Goal: Task Accomplishment & Management: Manage account settings

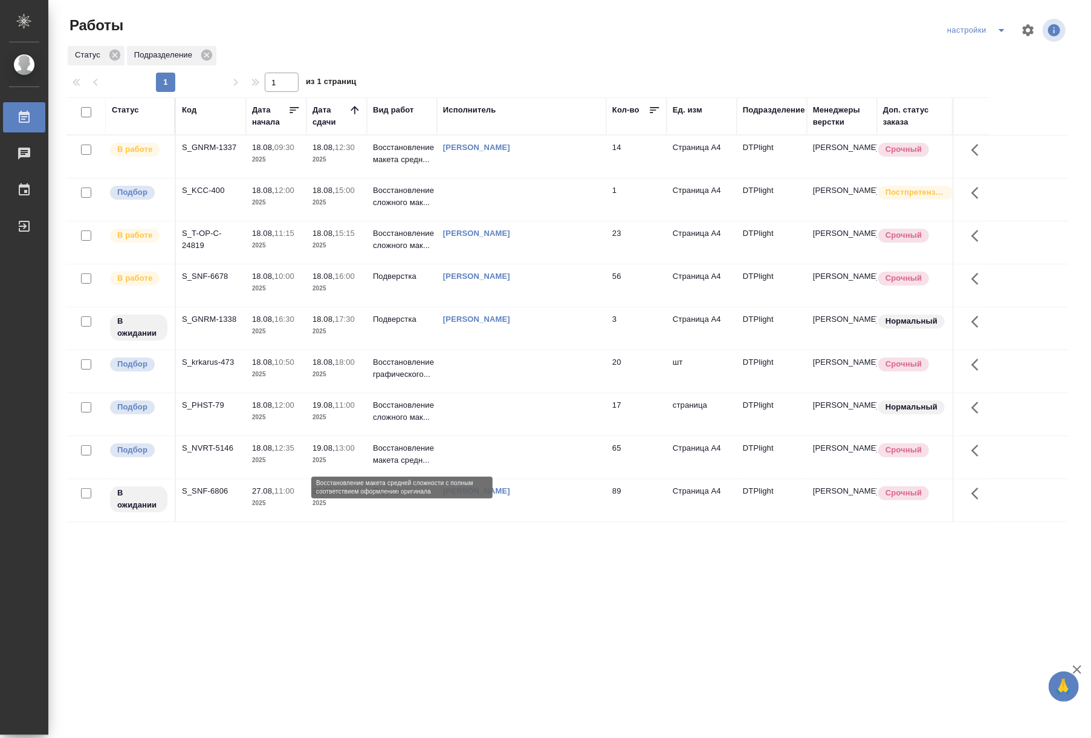
click at [412, 455] on p "Восстановление макета средн..." at bounding box center [402, 454] width 58 height 24
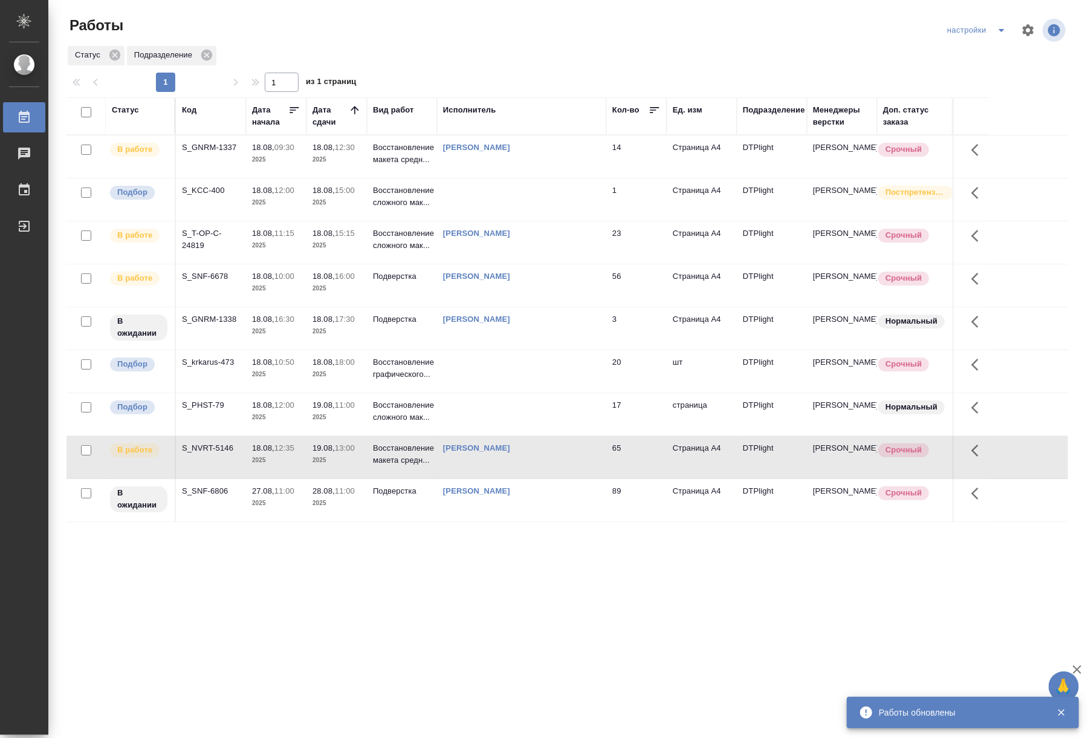
click at [780, 569] on div ".cls-1 fill:#fff; AWATERA Riianova Anna Работы 0 Чаты График Выйти Работы настр…" at bounding box center [545, 369] width 1091 height 738
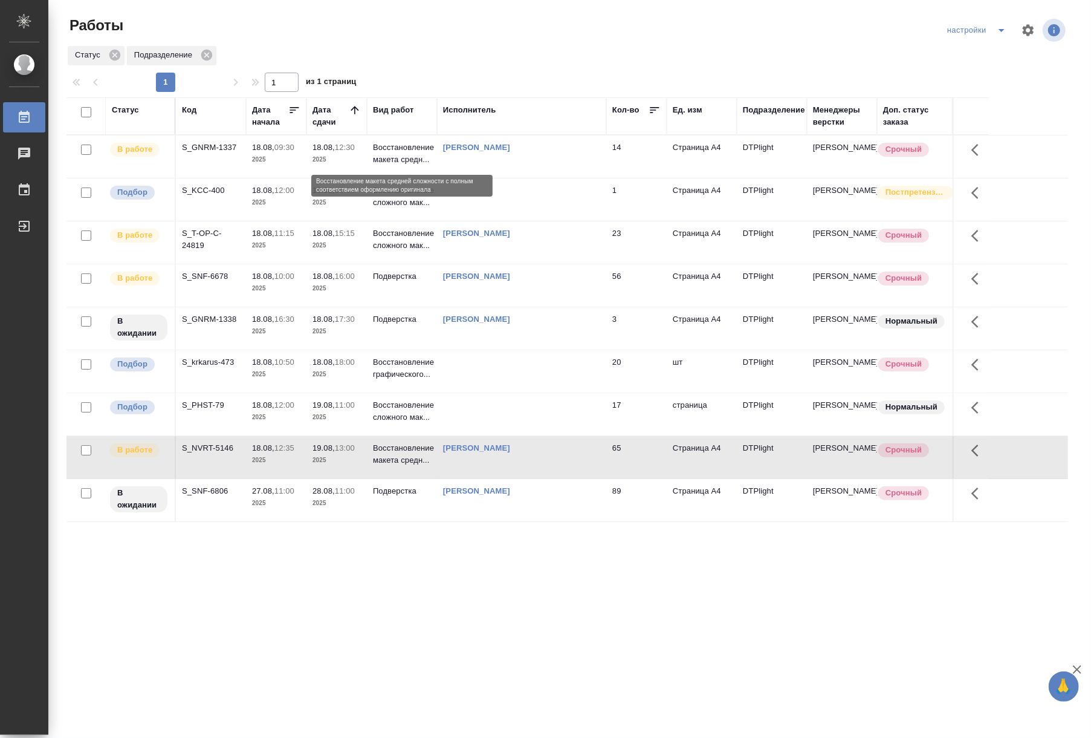
click at [404, 155] on p "Восстановление макета средн..." at bounding box center [402, 153] width 58 height 24
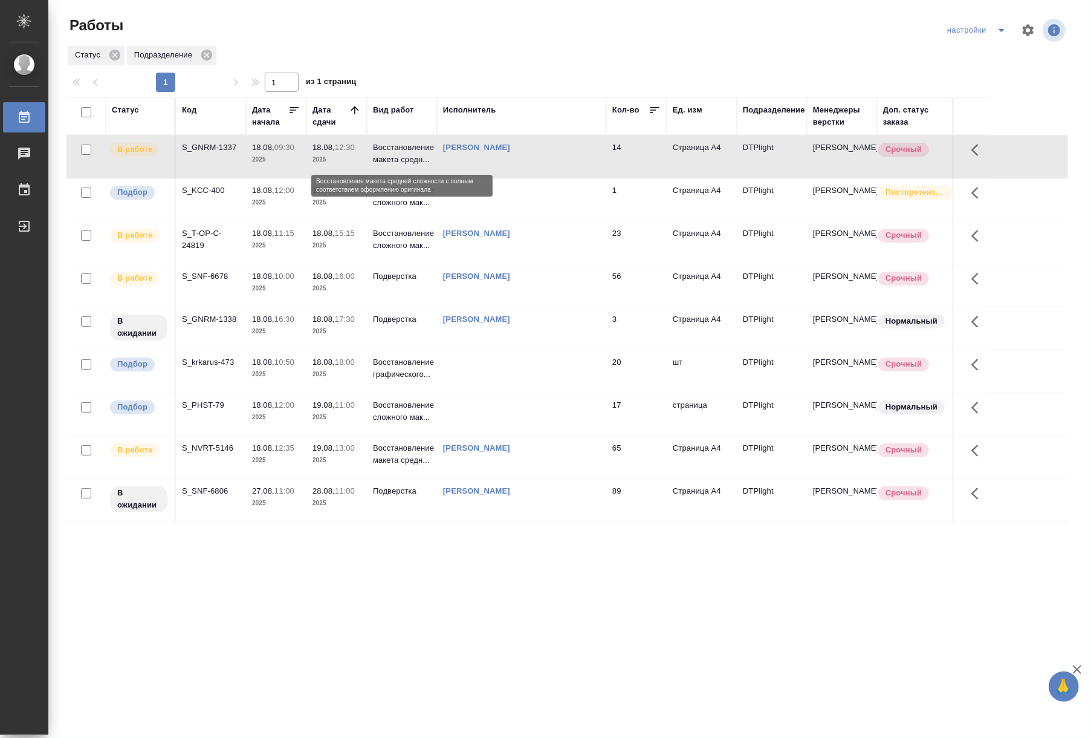
click at [404, 155] on p "Восстановление макета средн..." at bounding box center [402, 153] width 58 height 24
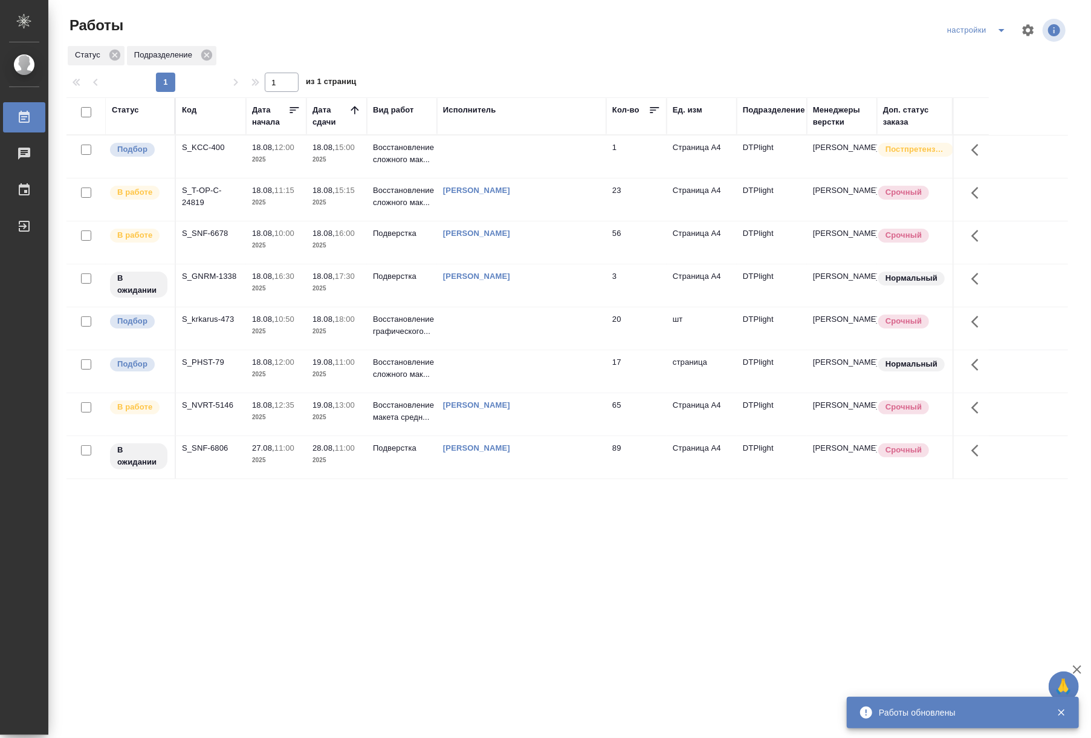
click at [721, 540] on div ".cls-1 fill:#fff; AWATERA Riianova Anna Работы 0 Чаты График Выйти Работы настр…" at bounding box center [545, 369] width 1091 height 738
click at [653, 501] on div "Статус Код Дата начала Дата сдачи Вид работ Исполнитель Кол-во Ед. изм Подразде…" at bounding box center [567, 314] width 1002 height 435
click at [576, 178] on td "[PERSON_NAME]" at bounding box center [521, 156] width 169 height 42
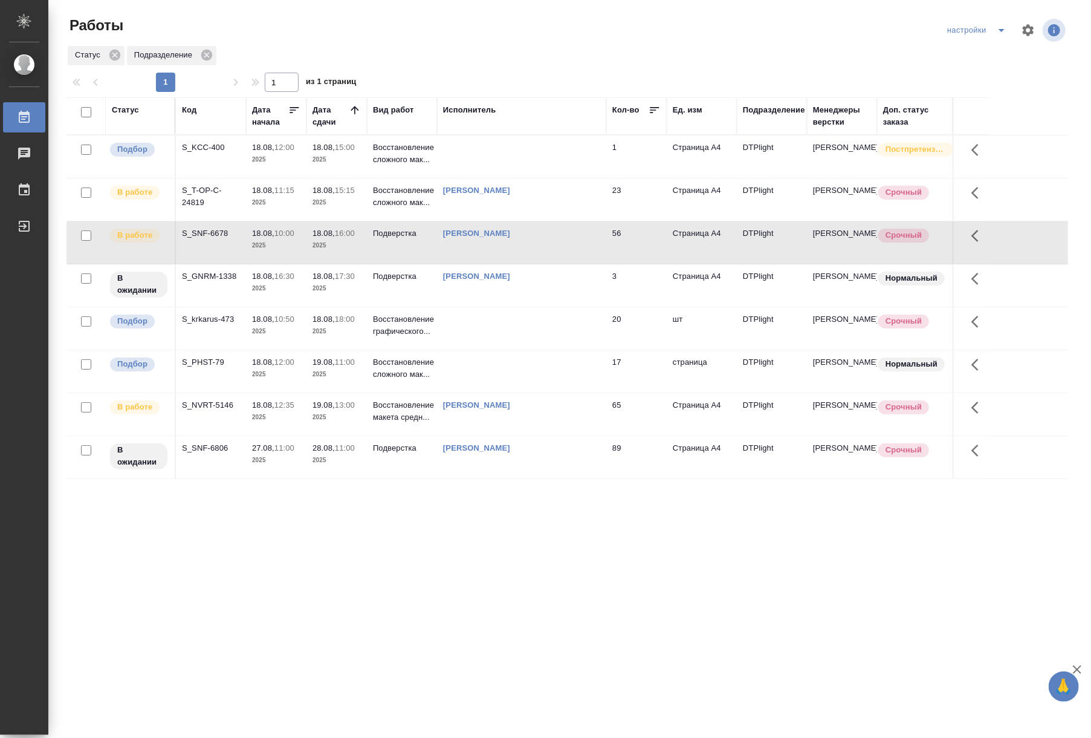
click at [576, 178] on td "[PERSON_NAME]" at bounding box center [521, 156] width 169 height 42
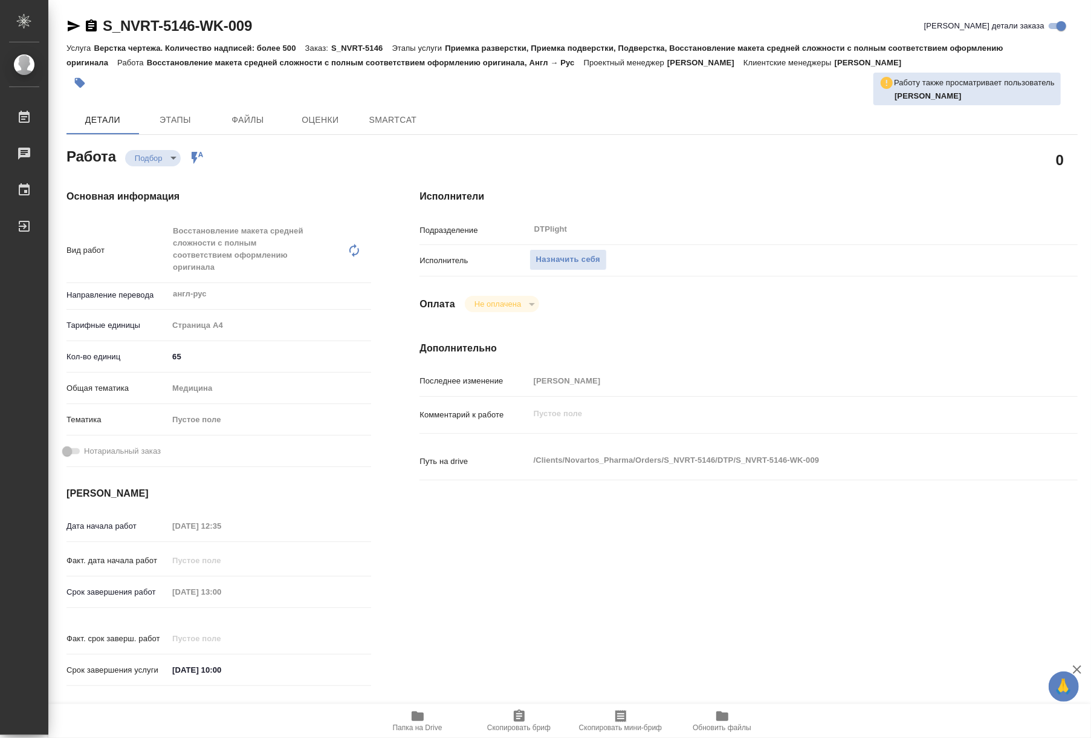
type textarea "x"
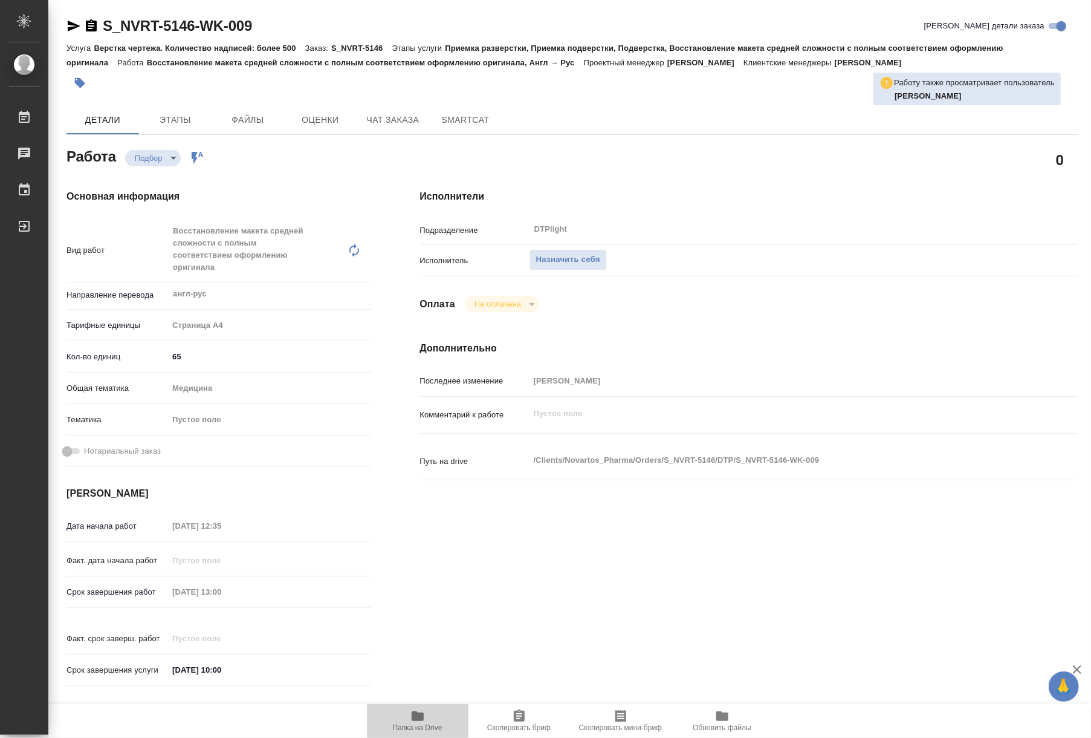
click at [412, 723] on span "Папка на Drive" at bounding box center [418, 727] width 50 height 8
type textarea "x"
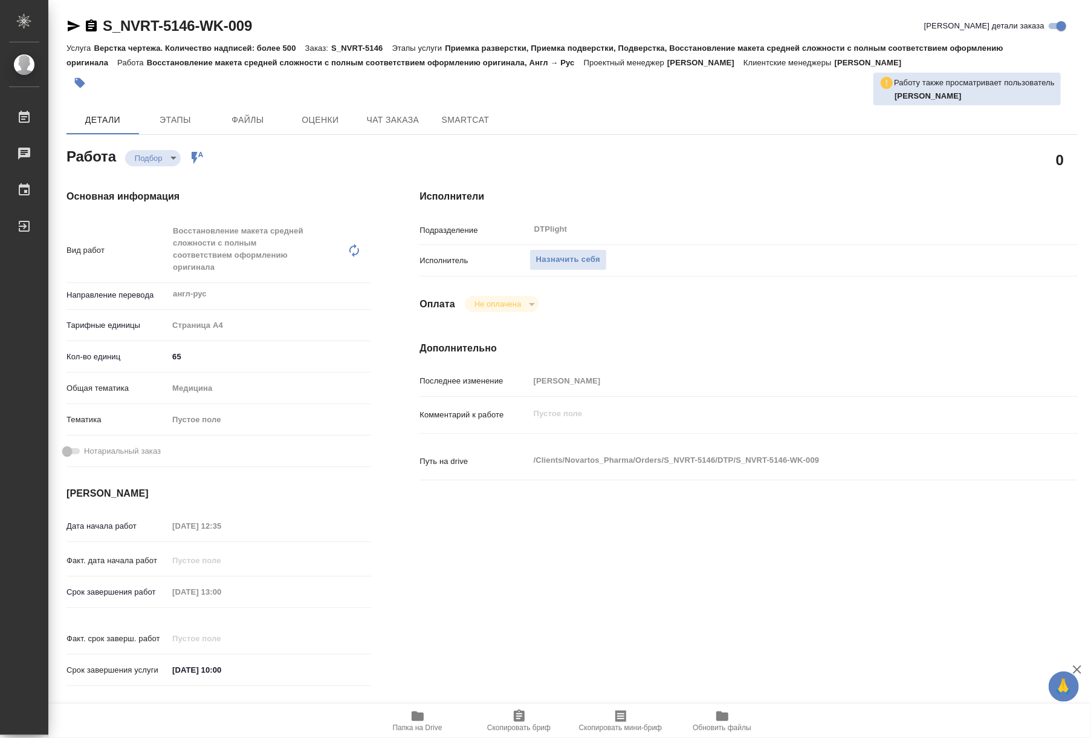
type textarea "x"
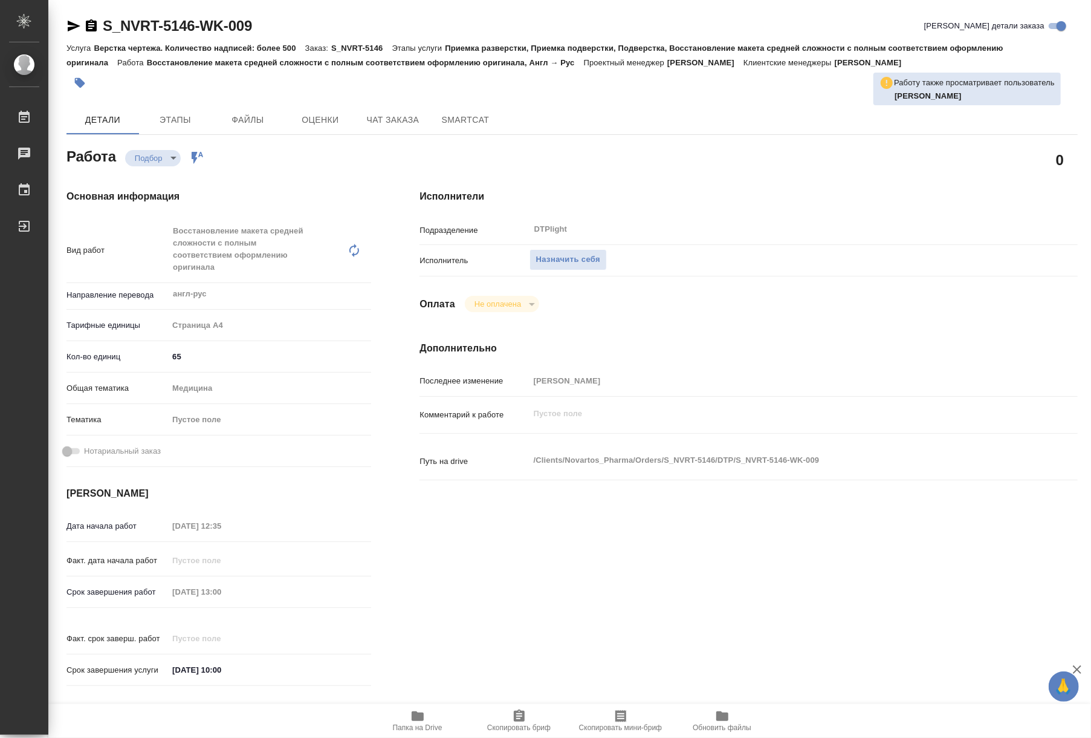
type textarea "x"
click at [565, 251] on button "Назначить себя" at bounding box center [568, 259] width 77 height 21
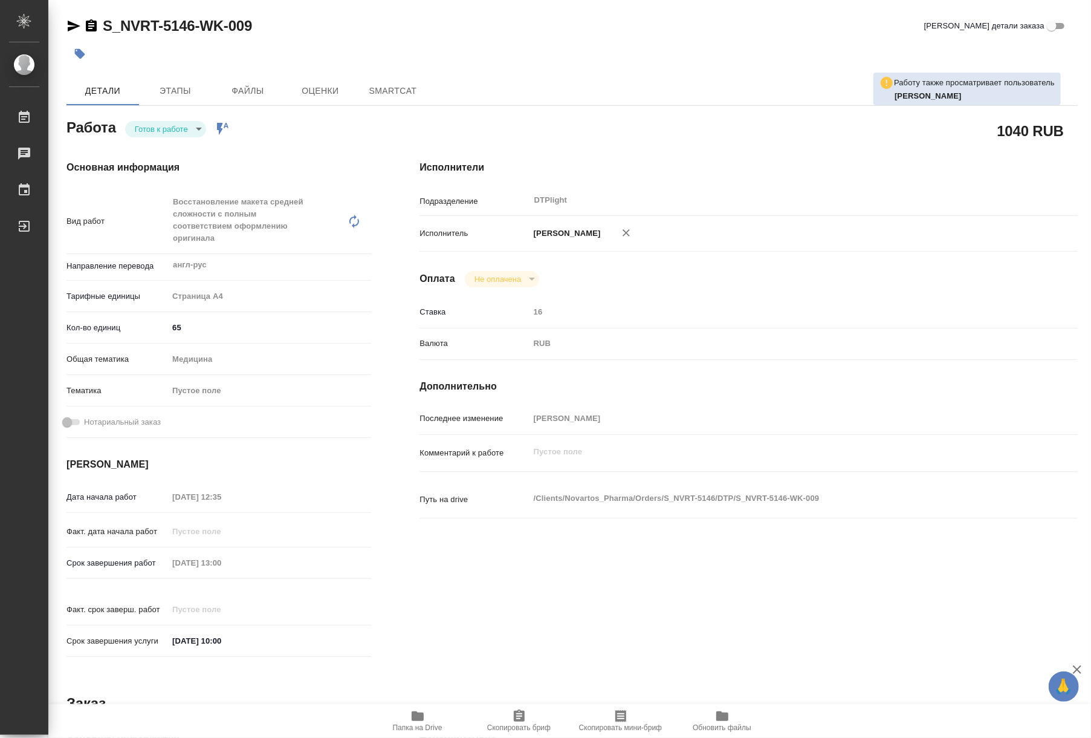
type textarea "x"
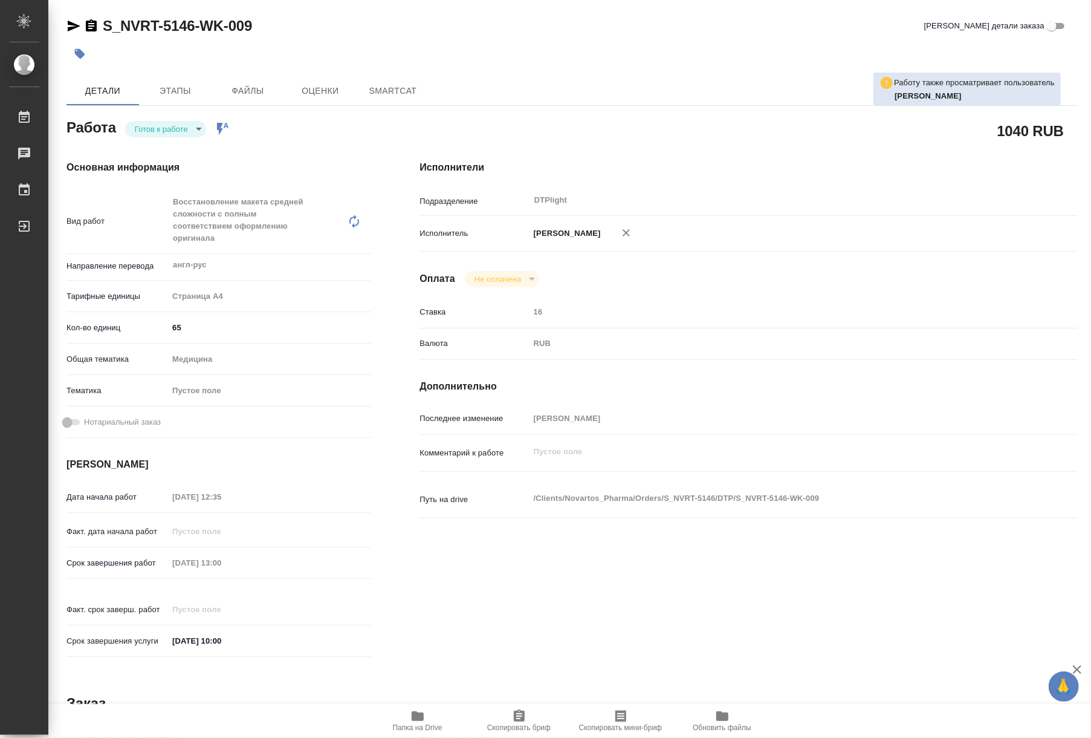
type textarea "x"
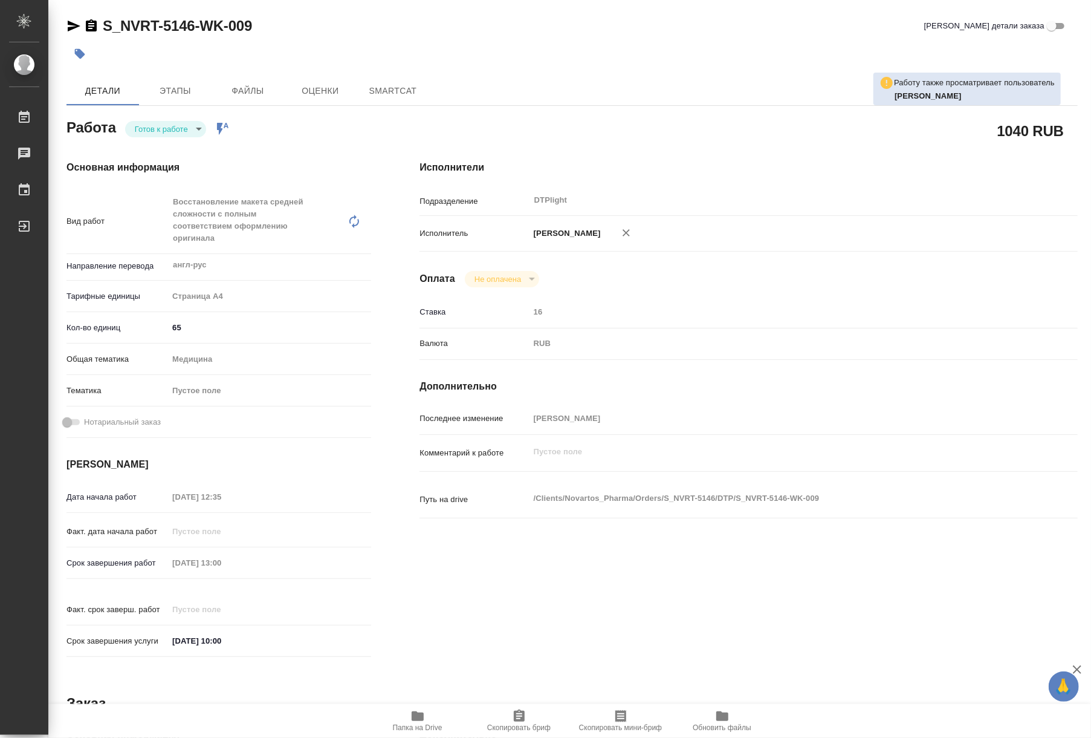
type textarea "x"
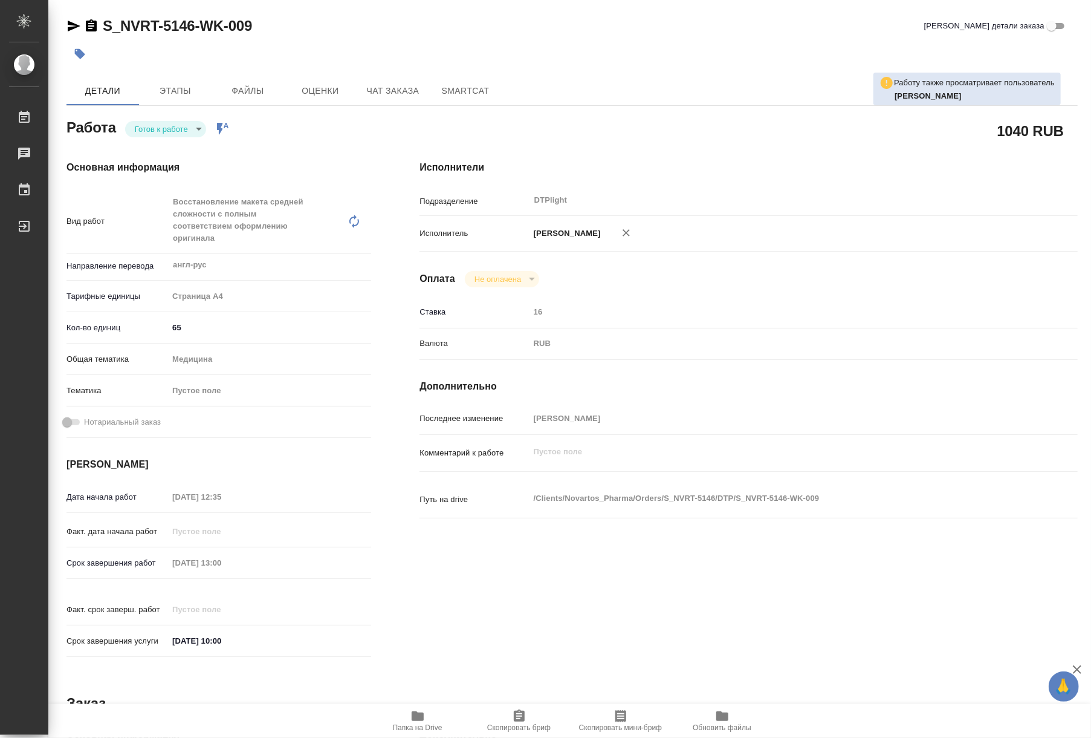
type textarea "x"
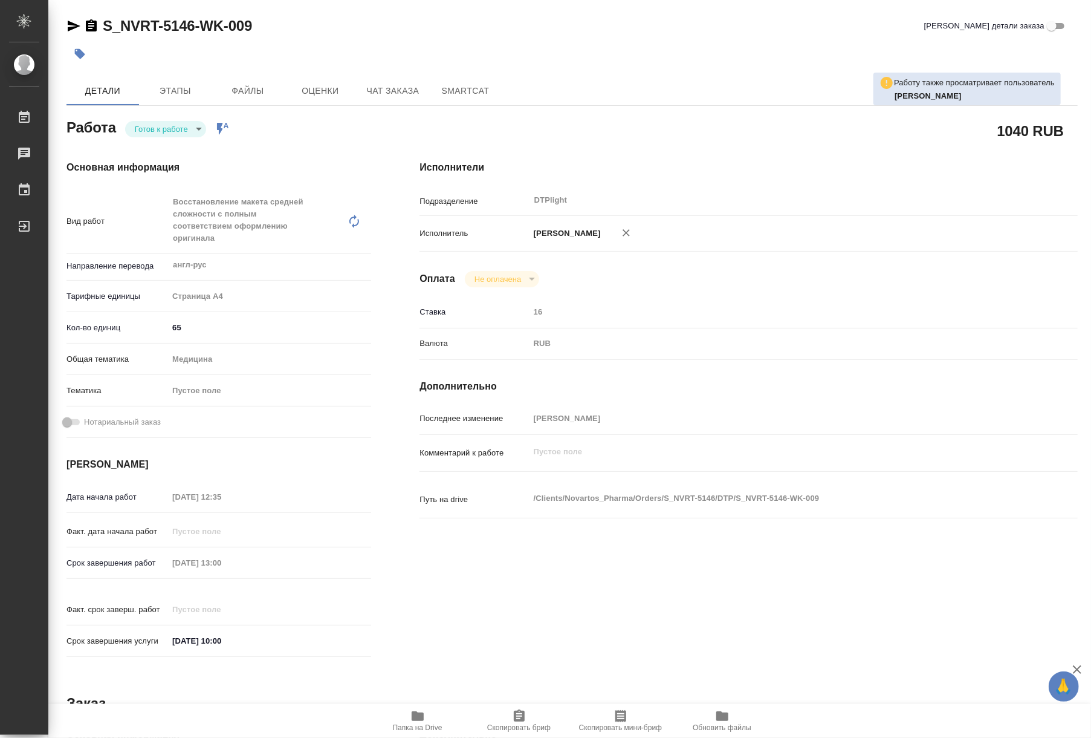
type textarea "x"
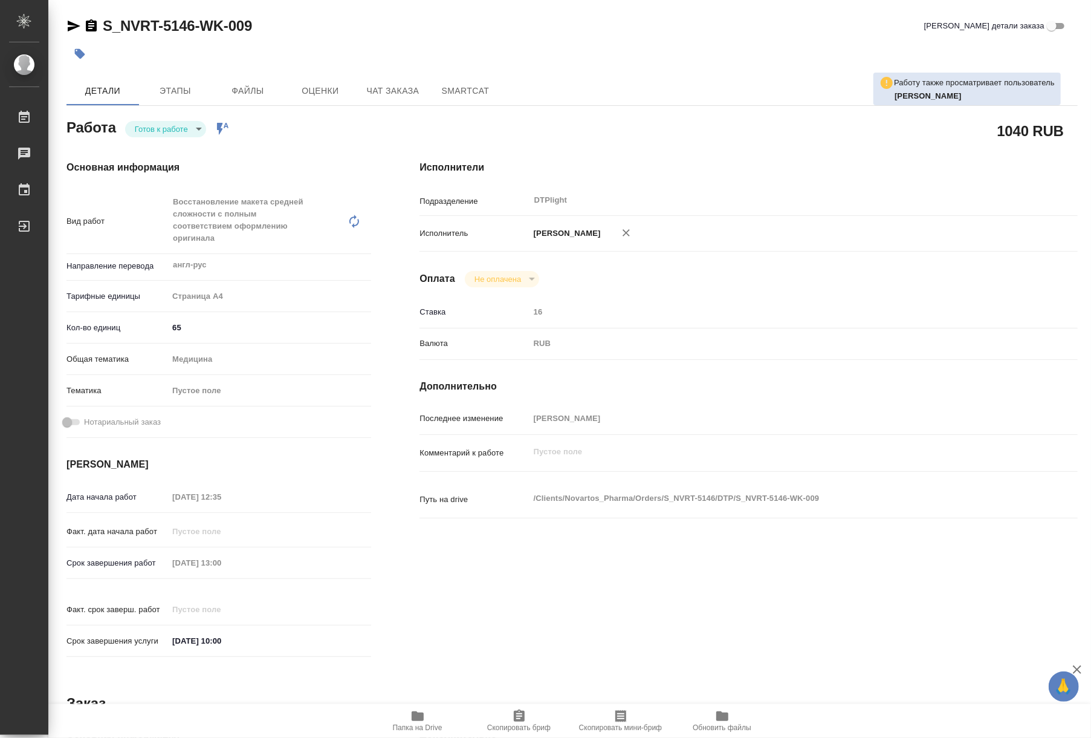
click at [198, 123] on body "🙏 .cls-1 fill:#fff; AWATERA Riianova Anna Работы 0 Чаты График Выйти S_NVRT-514…" at bounding box center [545, 369] width 1091 height 738
click at [185, 132] on li "В работе" at bounding box center [165, 128] width 81 height 21
type textarea "x"
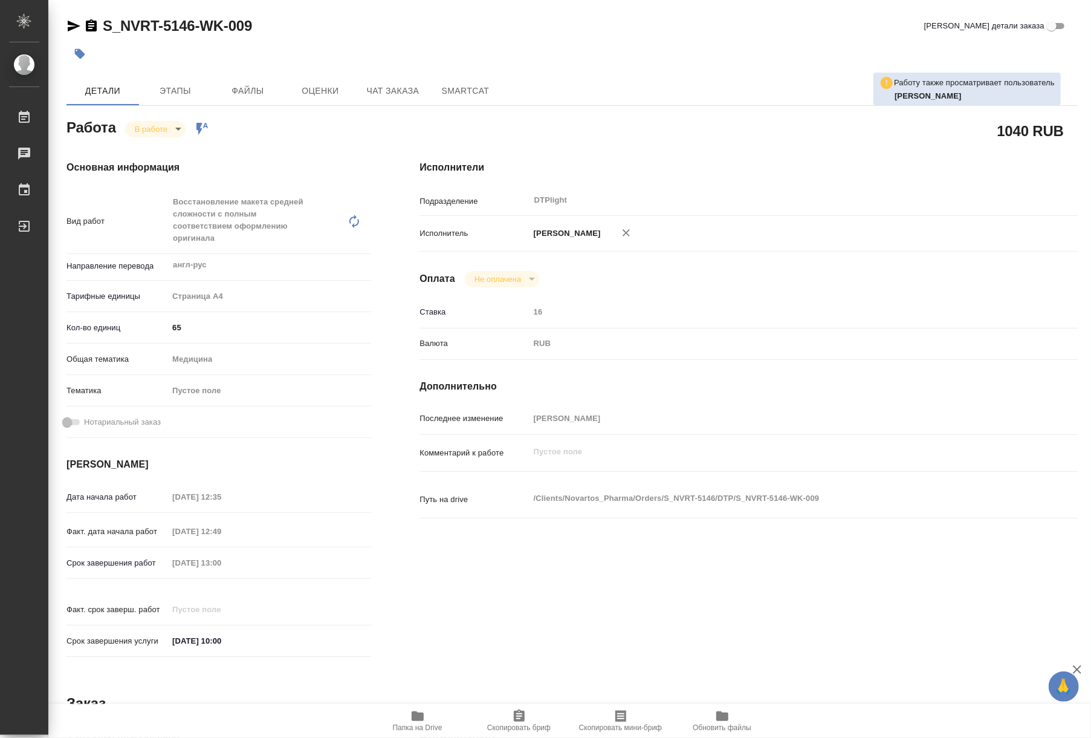
type textarea "x"
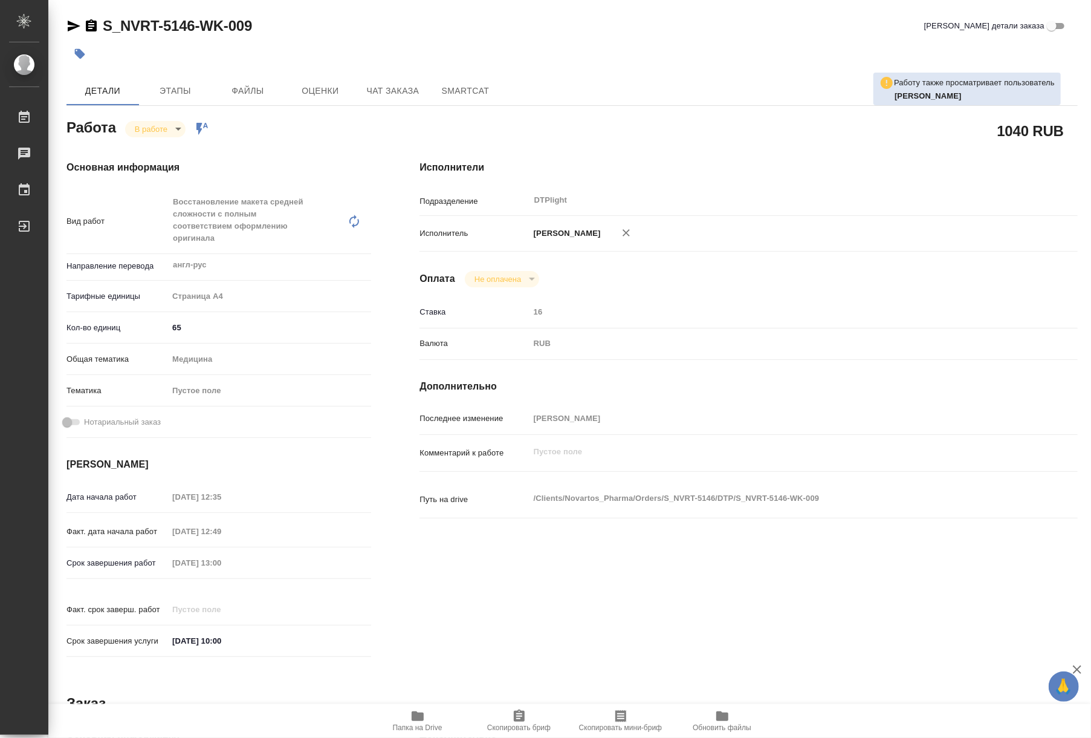
type textarea "x"
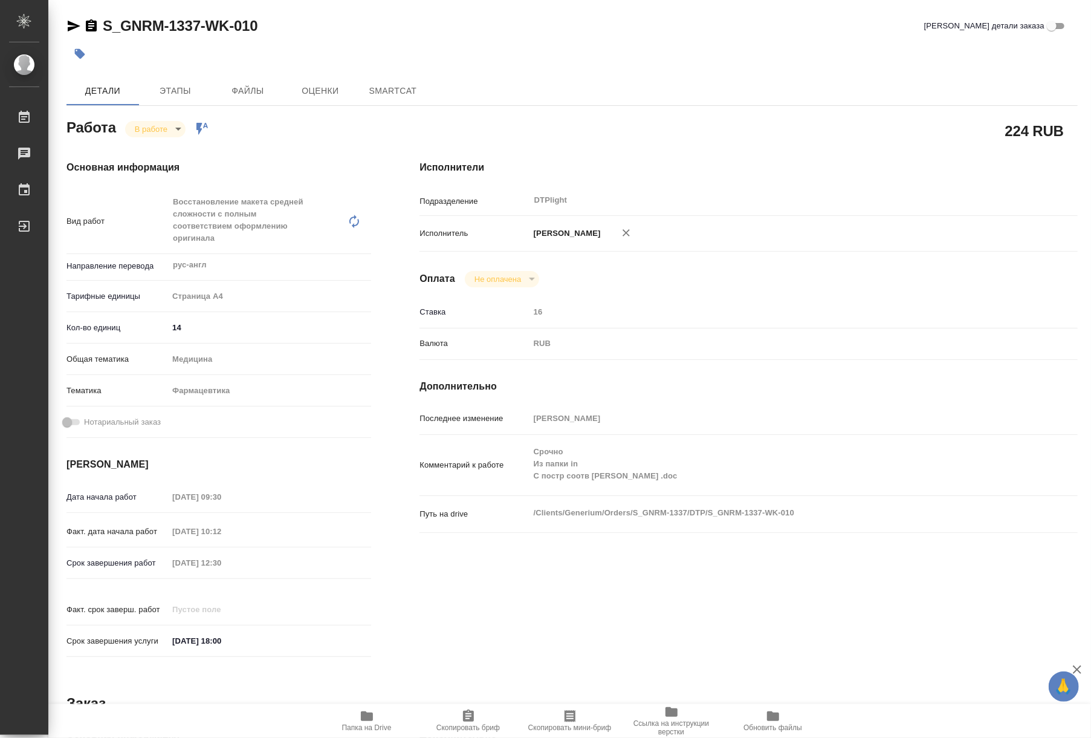
type textarea "x"
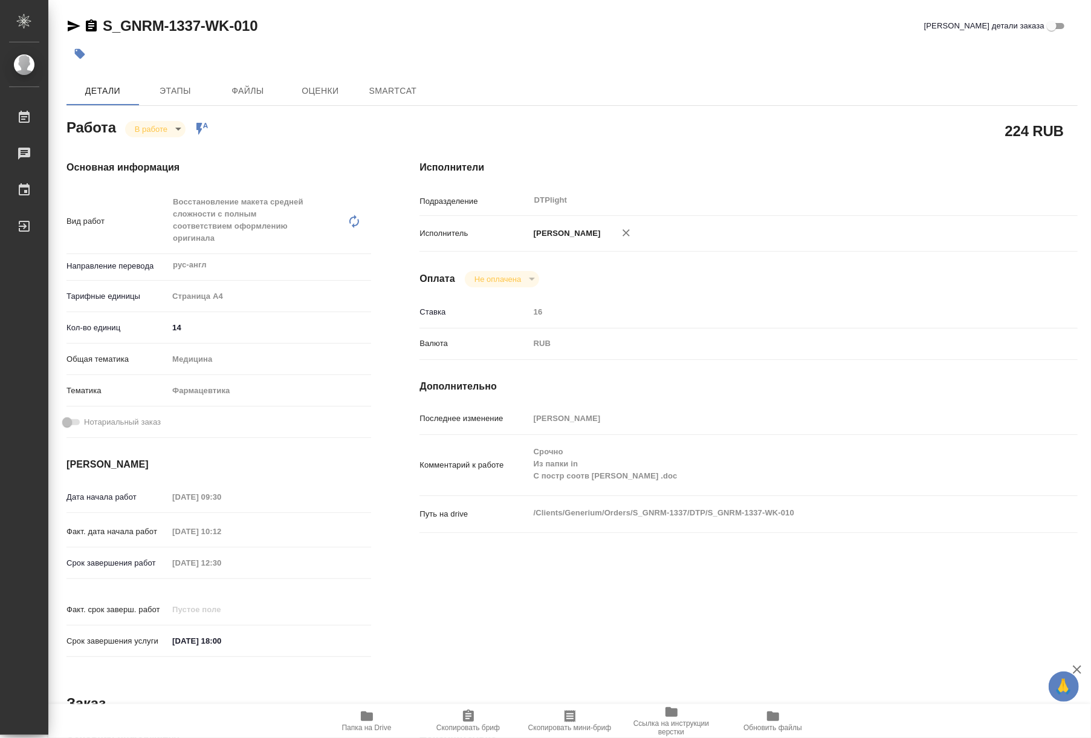
type textarea "x"
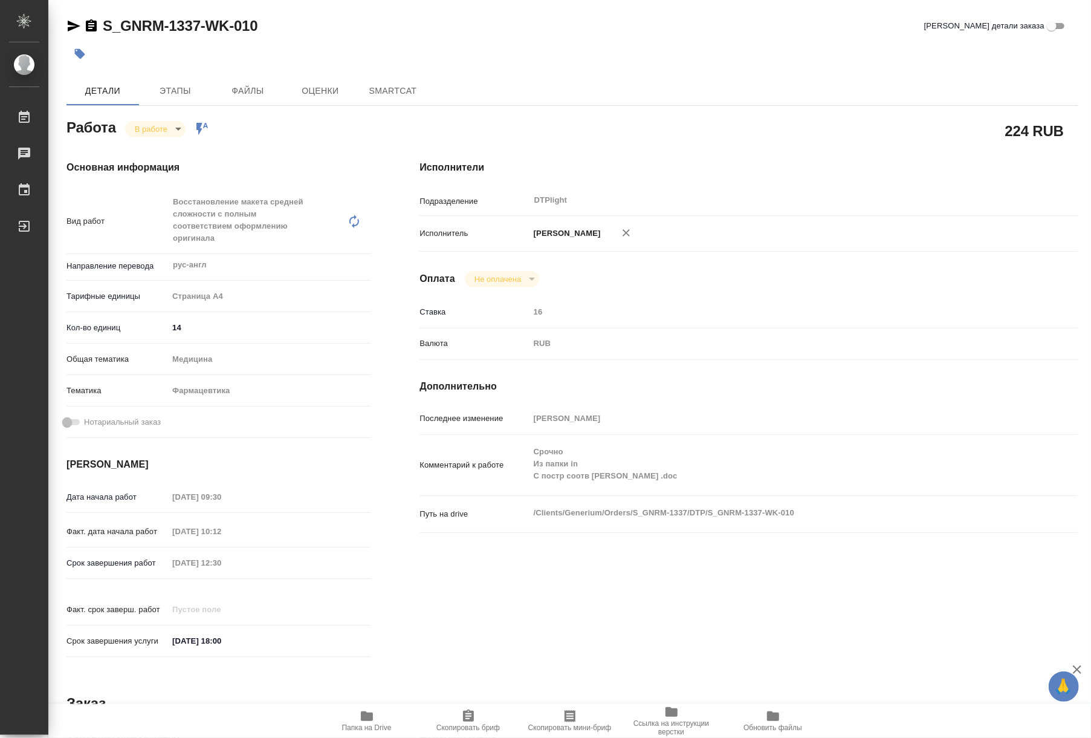
type textarea "x"
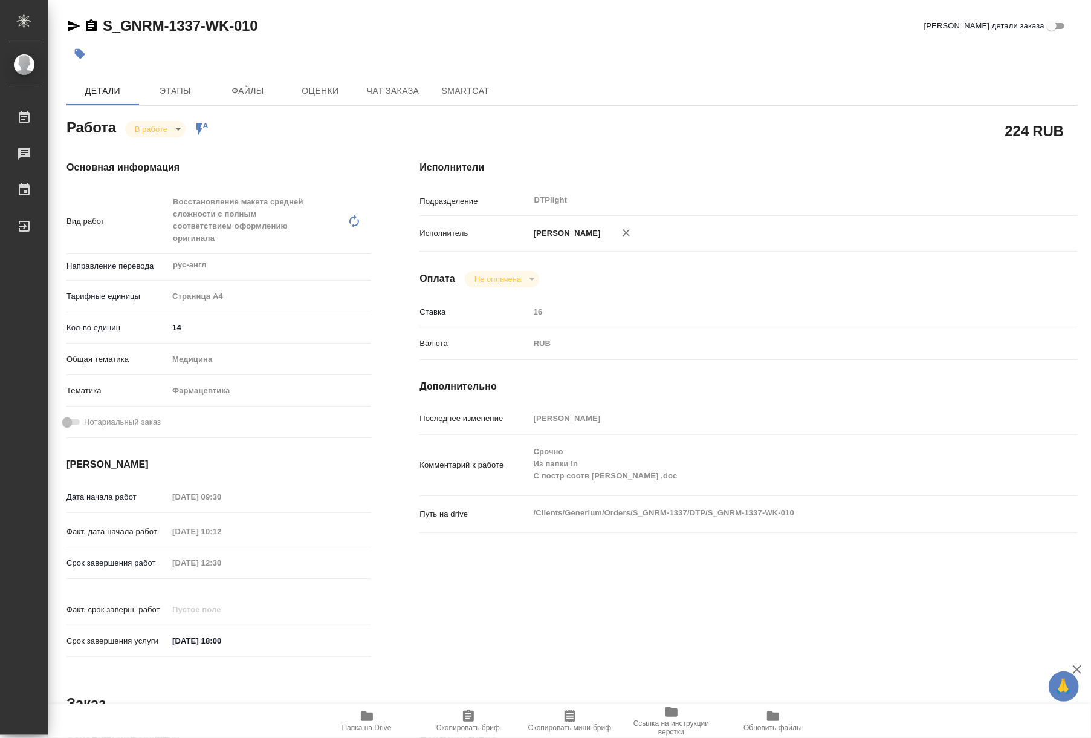
type textarea "x"
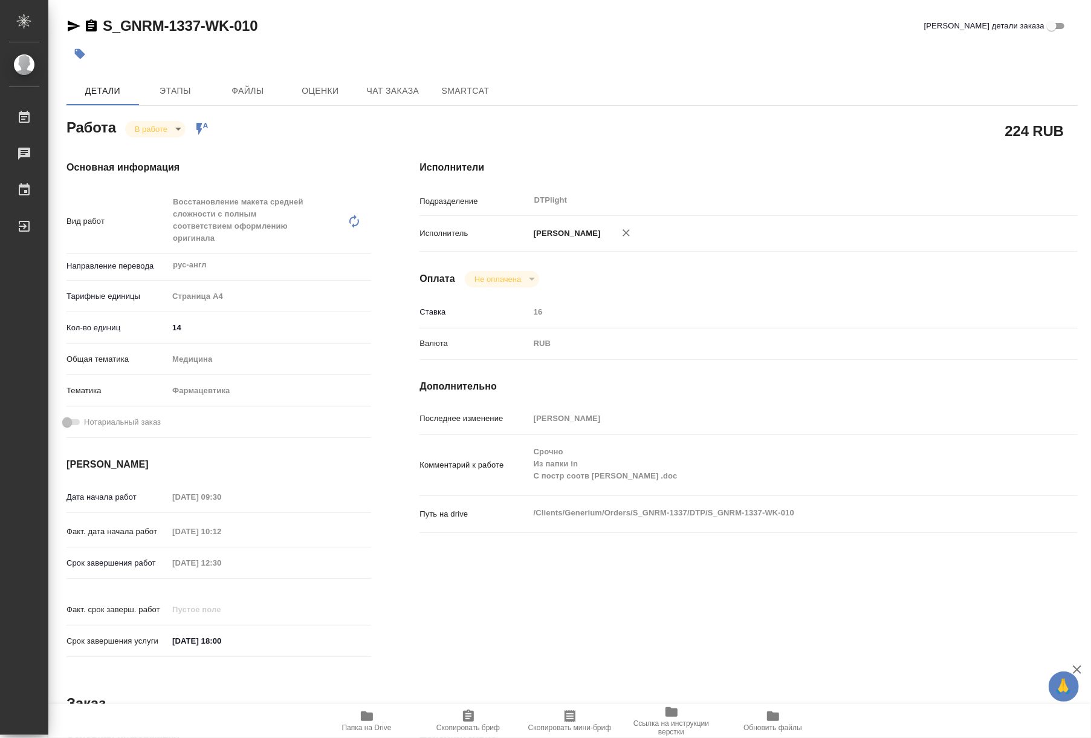
click at [383, 725] on span "Папка на Drive" at bounding box center [367, 727] width 50 height 8
type textarea "x"
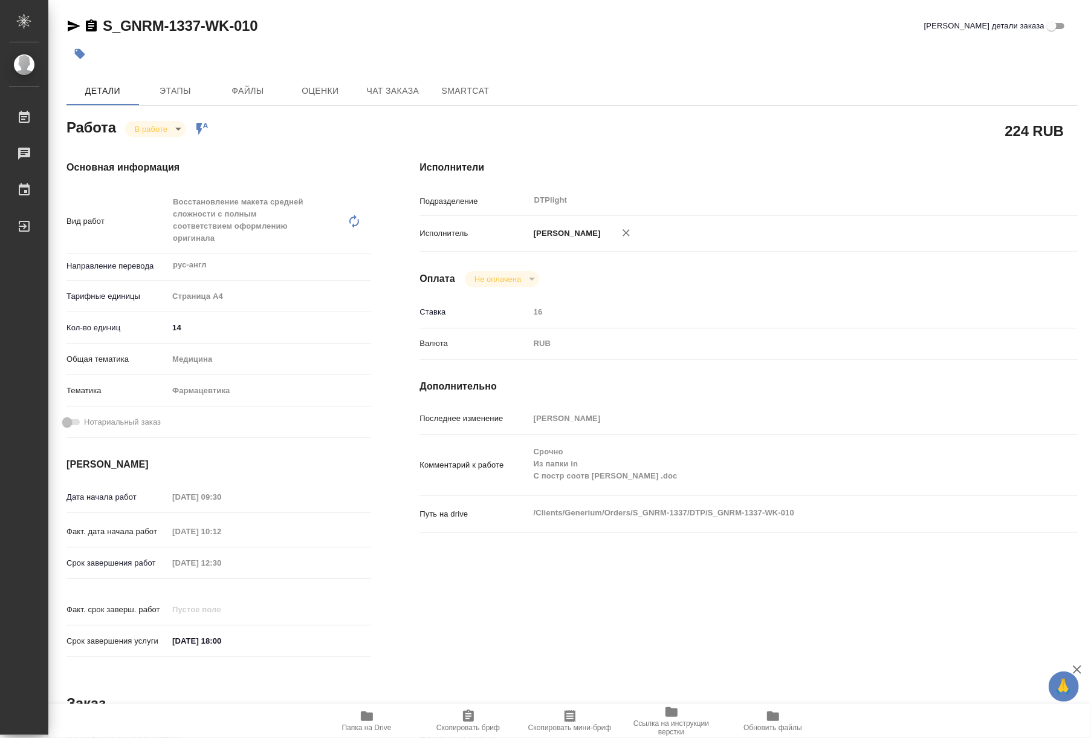
type textarea "x"
click at [378, 721] on span "Папка на Drive" at bounding box center [366, 720] width 87 height 23
click at [380, 719] on span "Папка на Drive" at bounding box center [366, 720] width 87 height 23
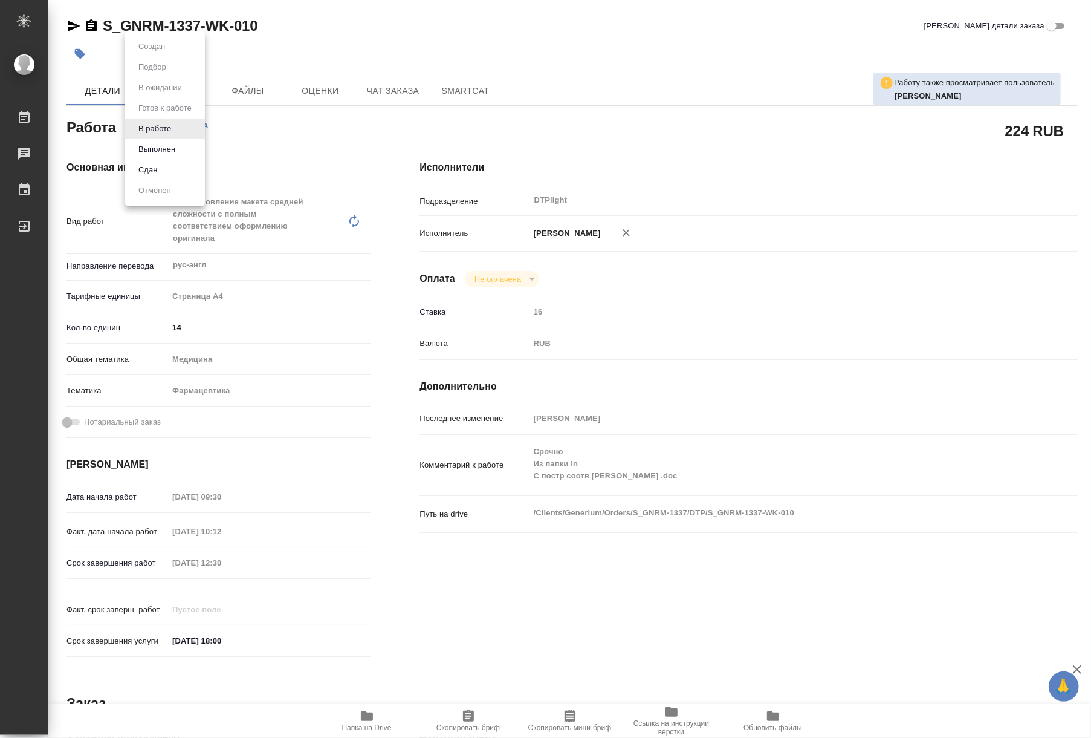
click at [170, 126] on body "🙏 .cls-1 fill:#fff; AWATERA Riianova Anna Работы 0 Чаты График Выйти S_GNRM-133…" at bounding box center [545, 369] width 1091 height 738
click at [155, 148] on button "Выполнен" at bounding box center [157, 149] width 44 height 13
type textarea "x"
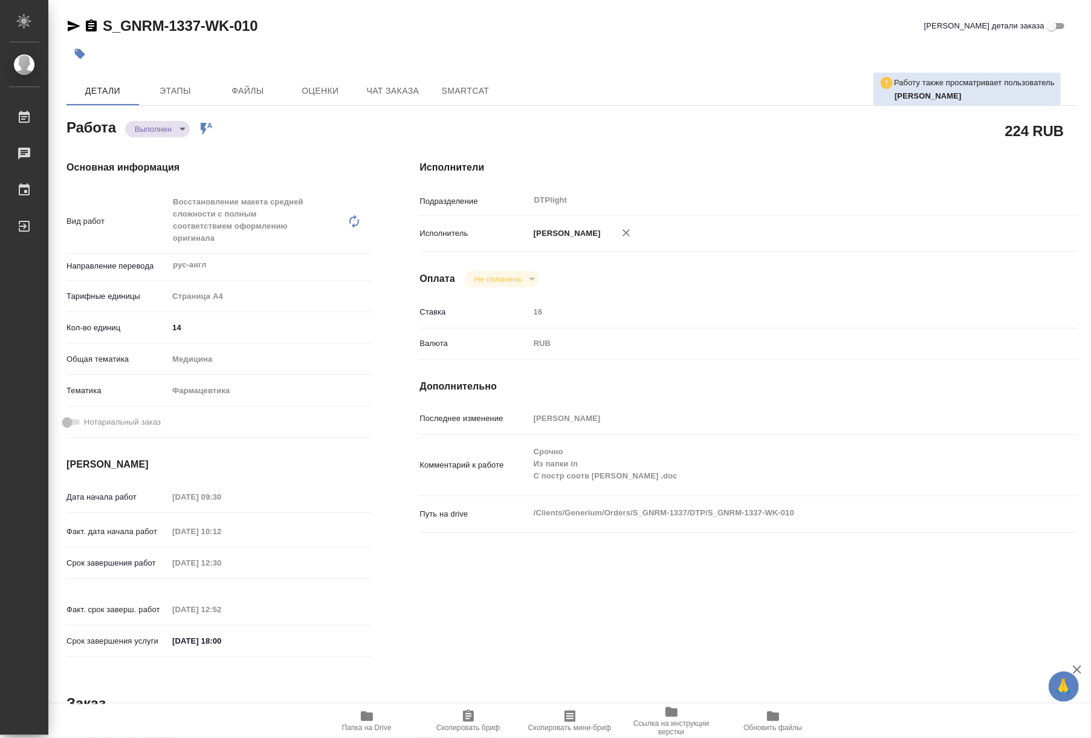
type textarea "x"
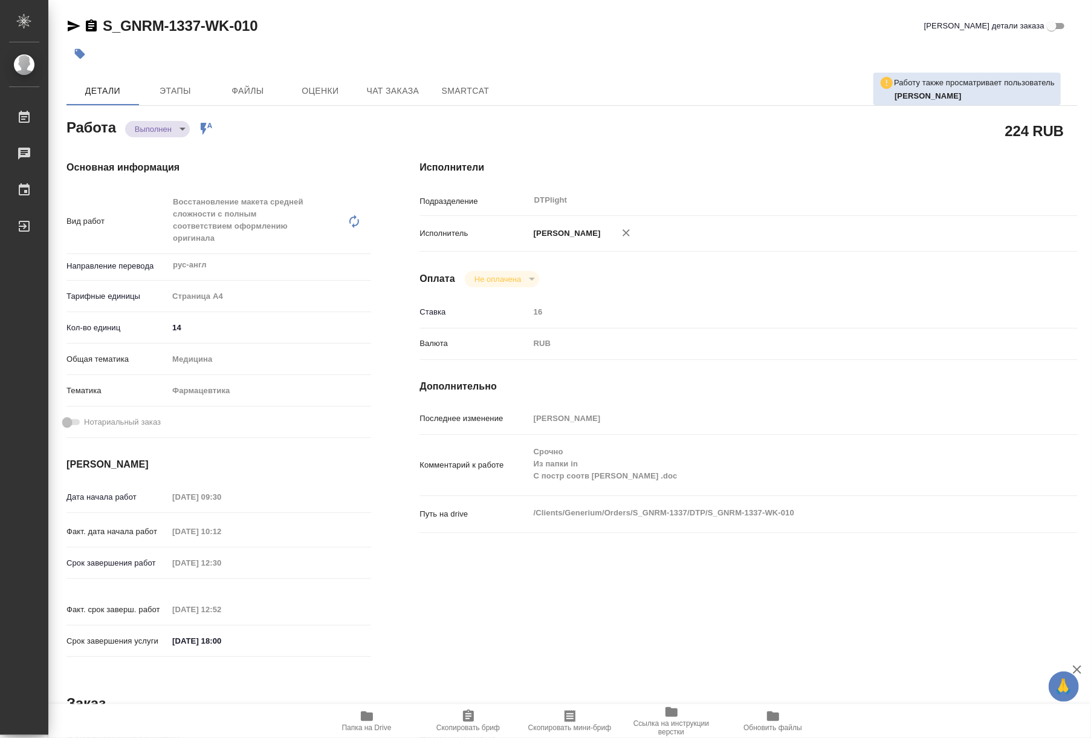
type textarea "x"
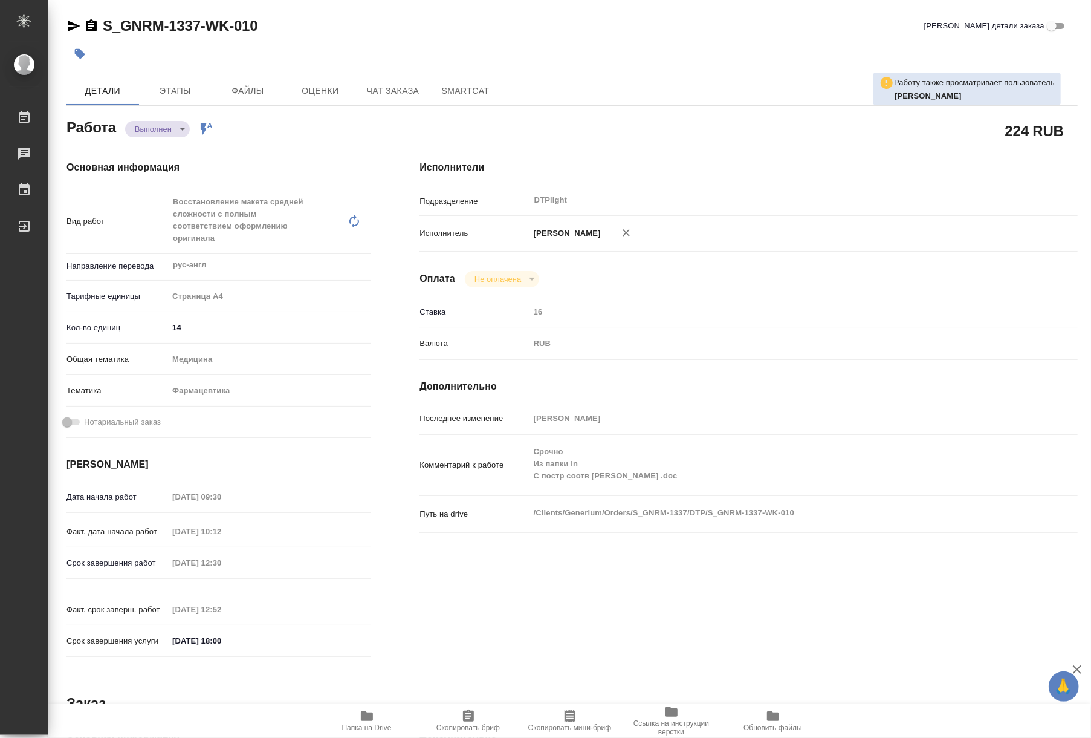
type textarea "x"
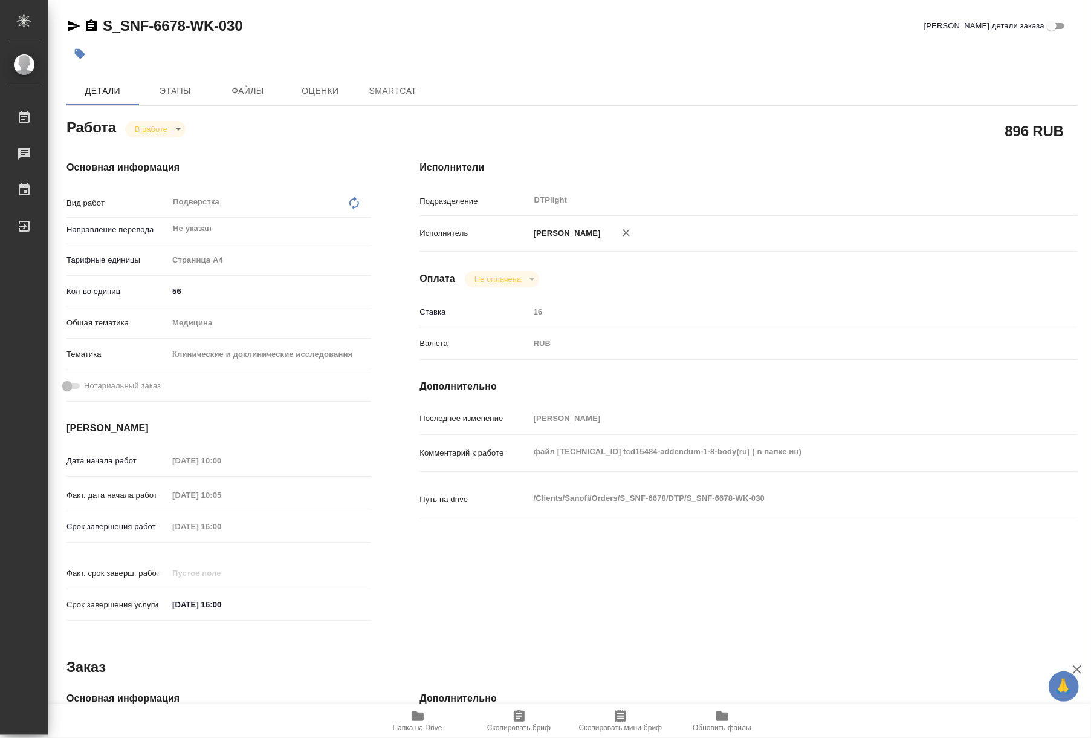
type textarea "x"
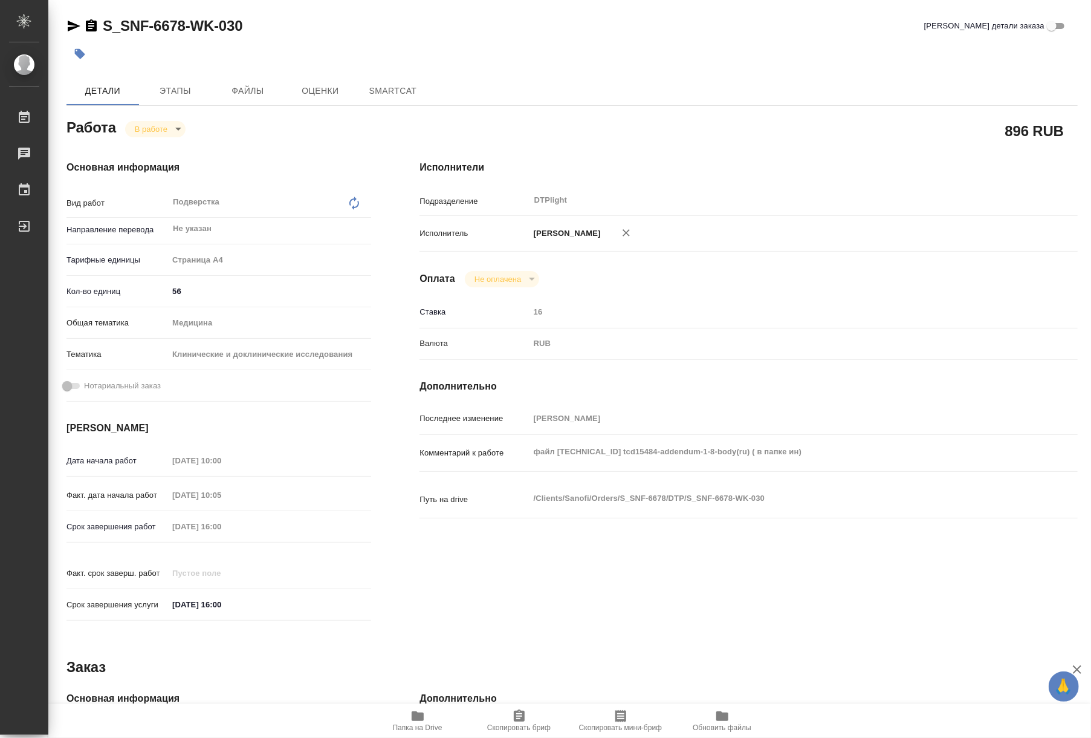
type textarea "x"
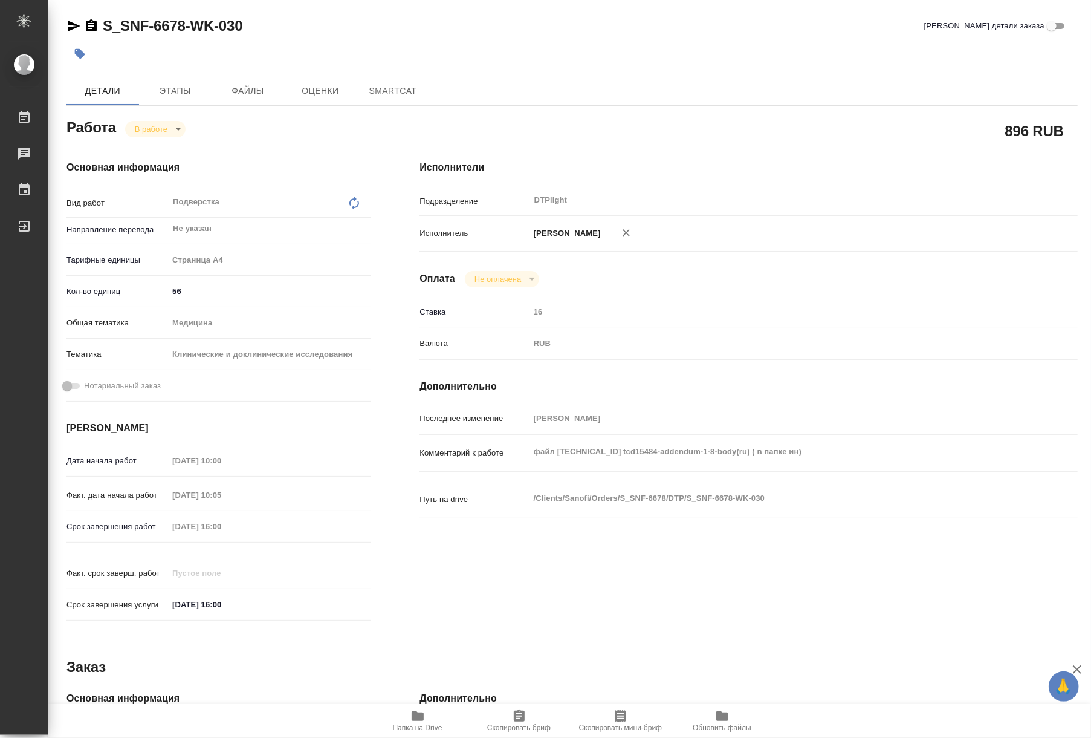
type textarea "x"
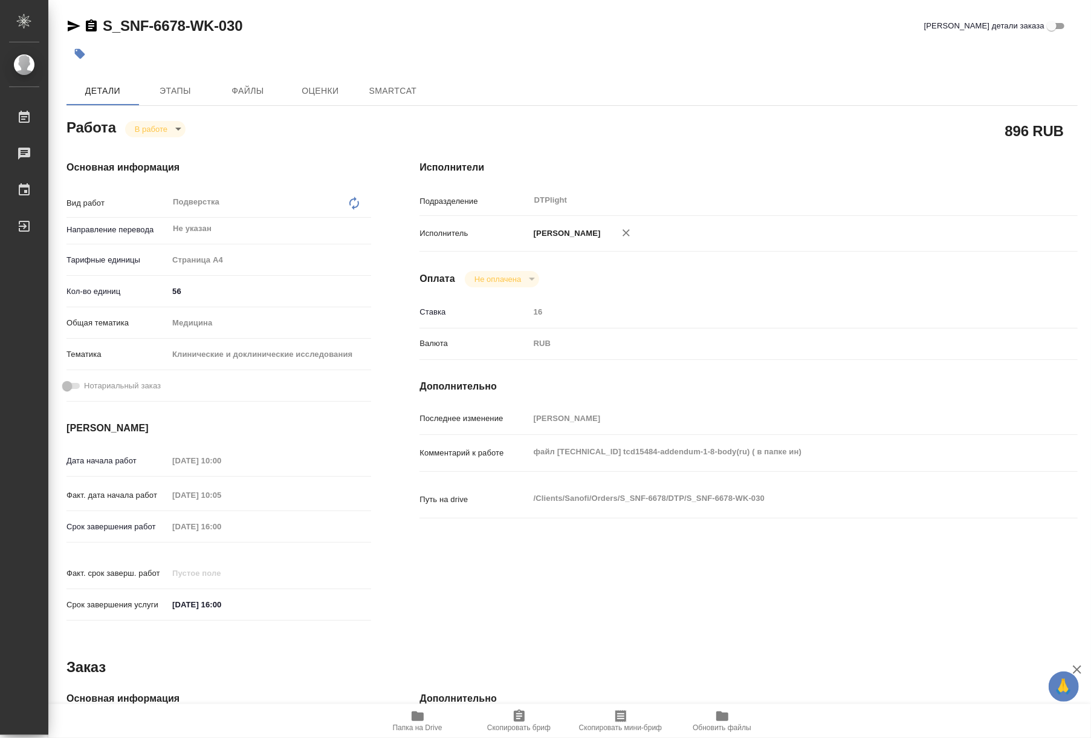
type textarea "x"
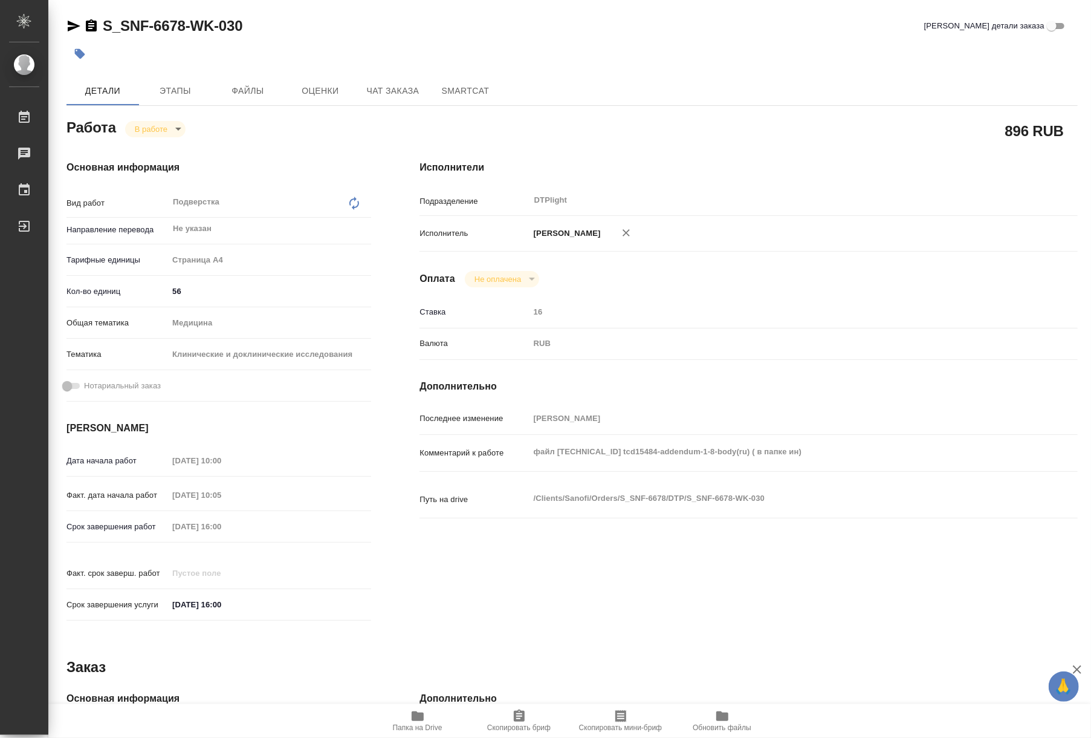
type textarea "x"
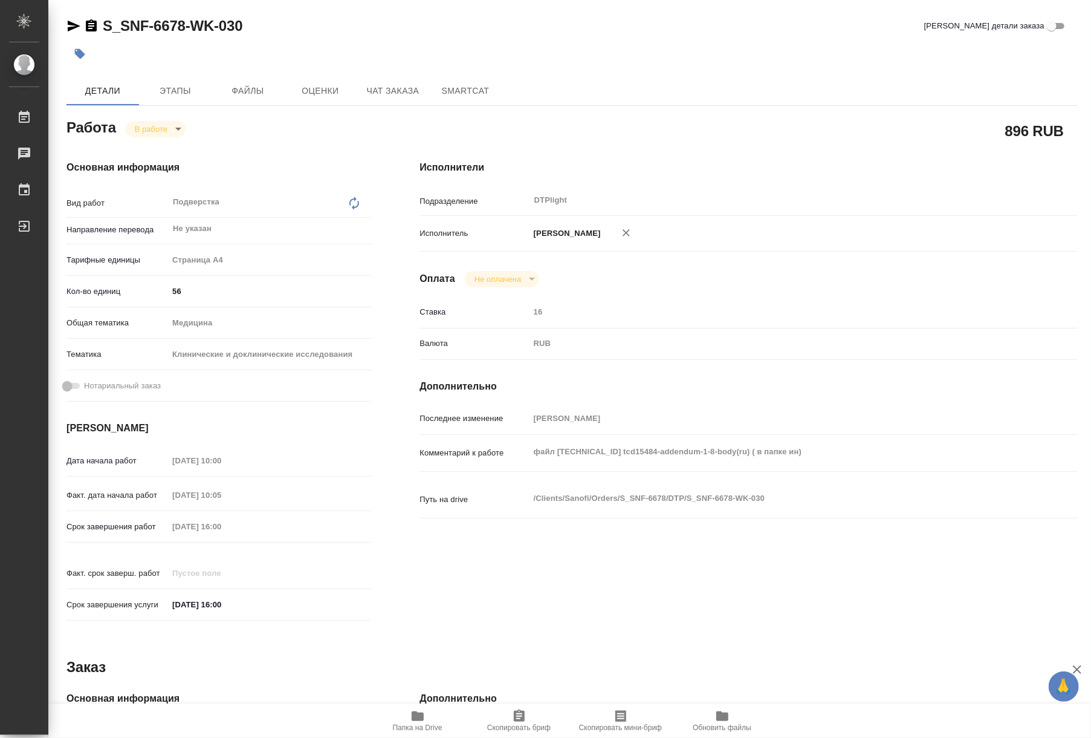
type textarea "x"
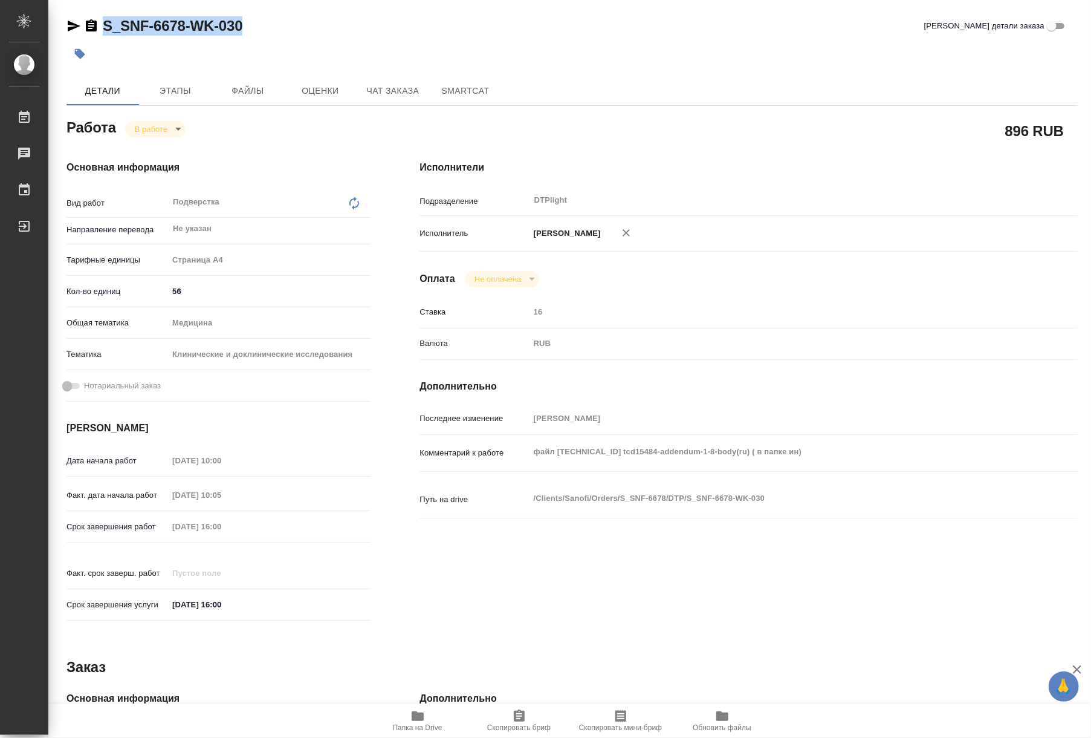
drag, startPoint x: 255, startPoint y: 28, endPoint x: 104, endPoint y: 27, distance: 150.5
click at [104, 27] on div "S_SNF-6678-WK-030 Кратко детали заказа" at bounding box center [571, 25] width 1011 height 19
copy link "S_SNF-6678-WK-030"
click at [419, 725] on span "Папка на Drive" at bounding box center [418, 727] width 50 height 8
click at [421, 716] on icon "button" at bounding box center [418, 716] width 12 height 10
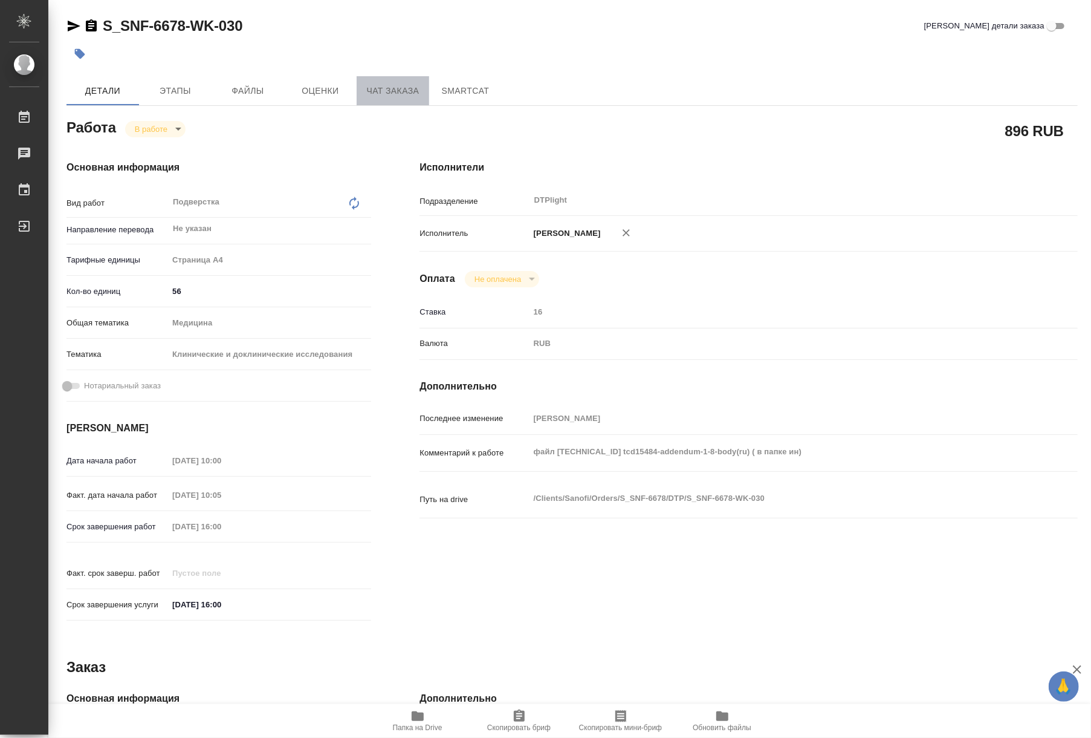
click at [370, 89] on span "Чат заказа" at bounding box center [393, 90] width 58 height 15
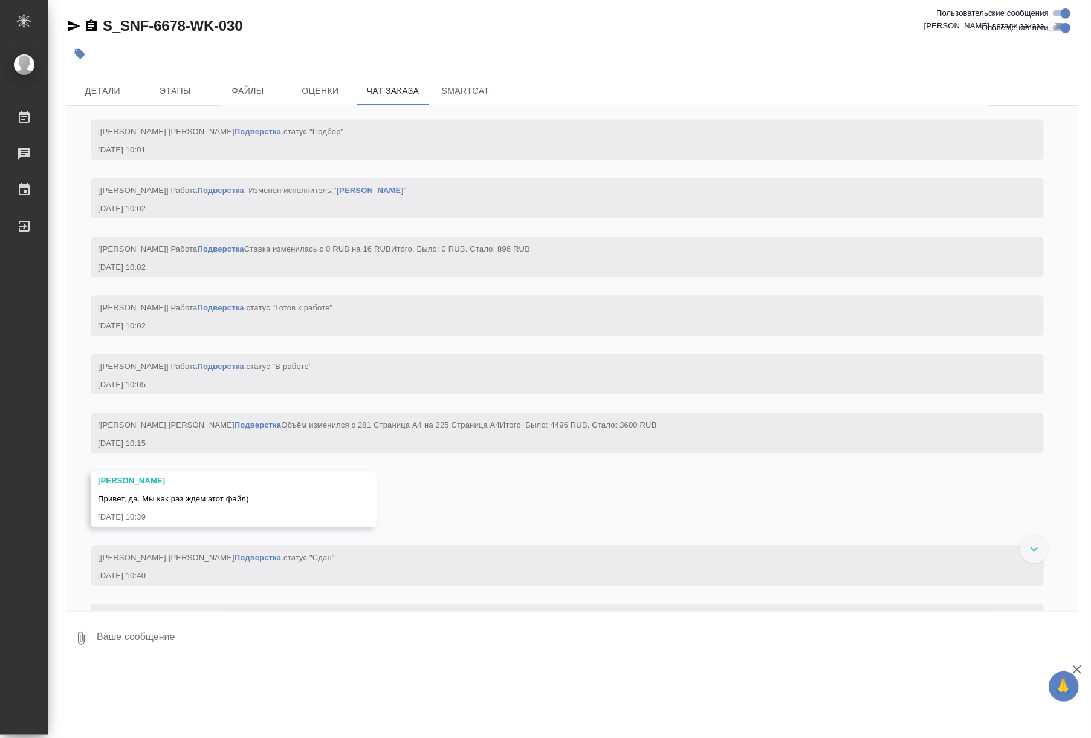
scroll to position [2841, 0]
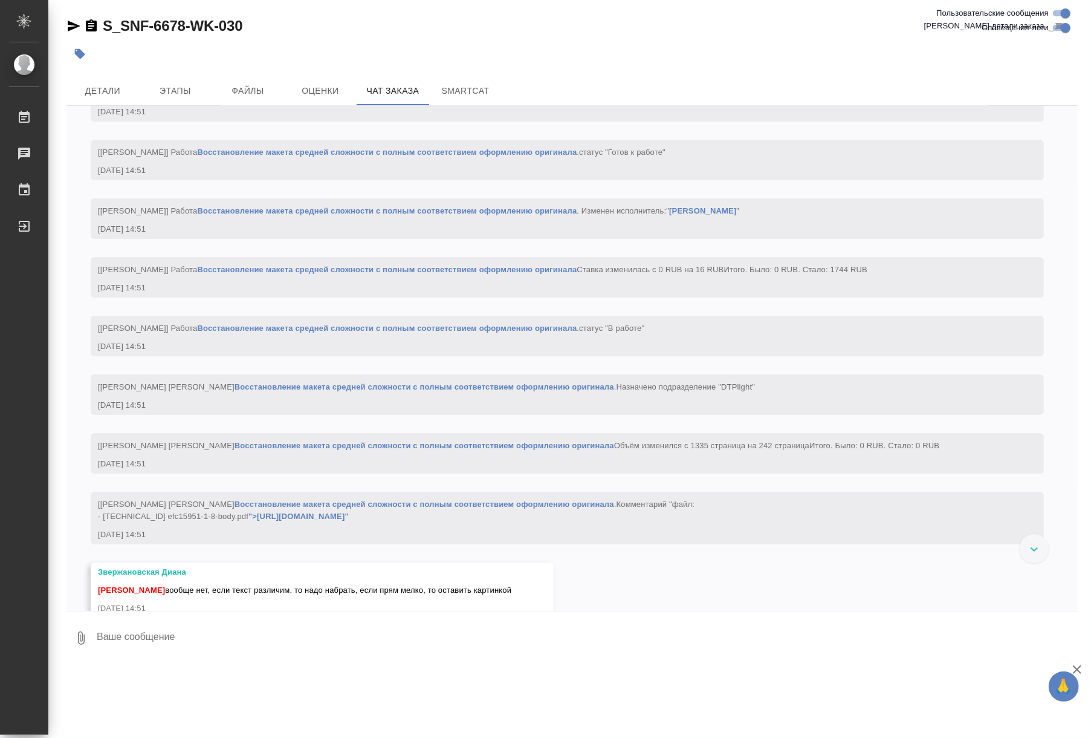
click at [279, 215] on link "Восстановление макета средней сложности с полным соответствием оформлению ориги…" at bounding box center [387, 210] width 380 height 9
click at [751, 449] on div "07.07, понедельник [valeriya.vinnik@sanofi.com] Клиент оставил комментарий: htt…" at bounding box center [571, 358] width 1011 height 505
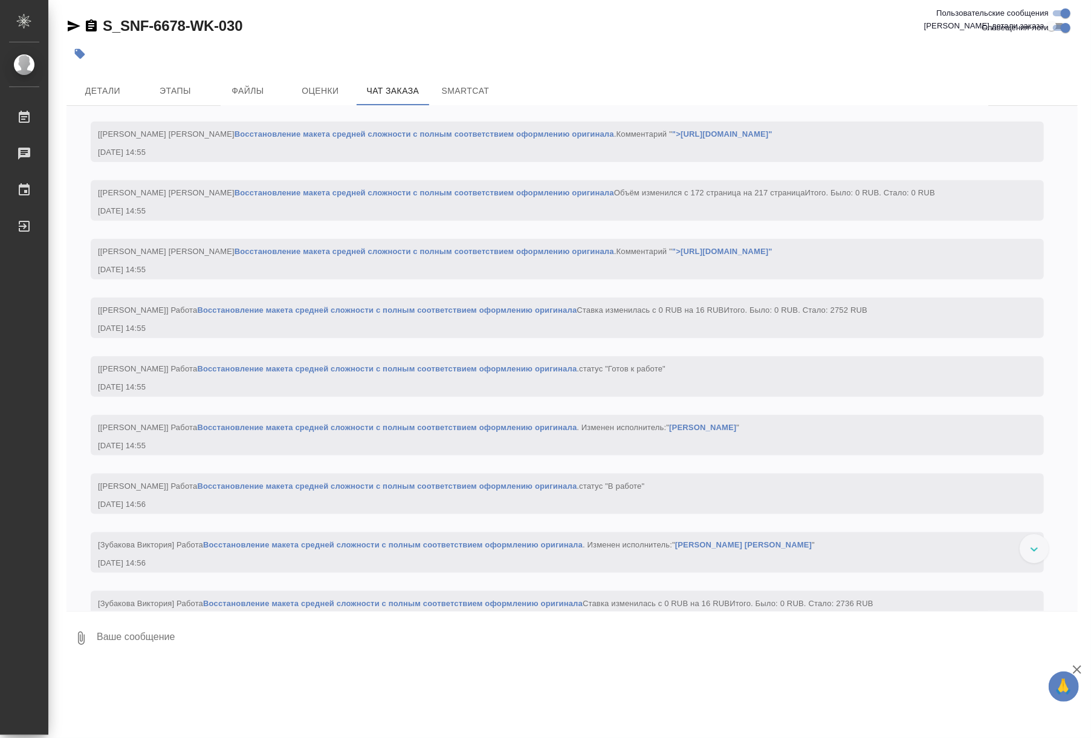
scroll to position [4721, 0]
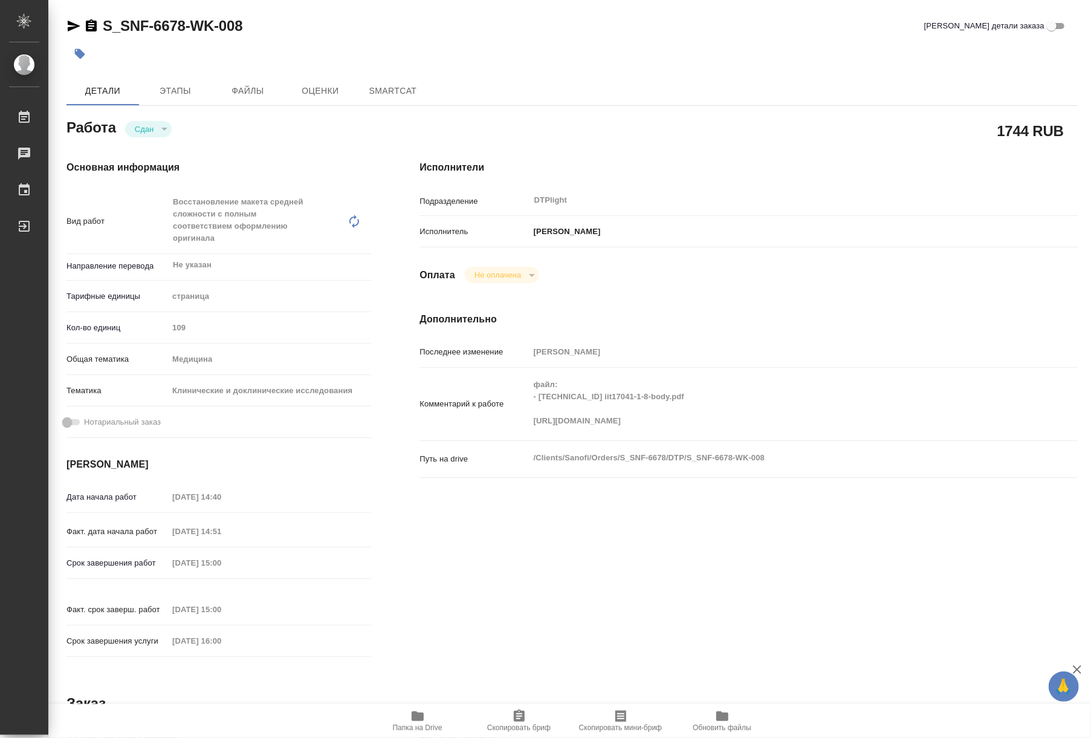
type textarea "x"
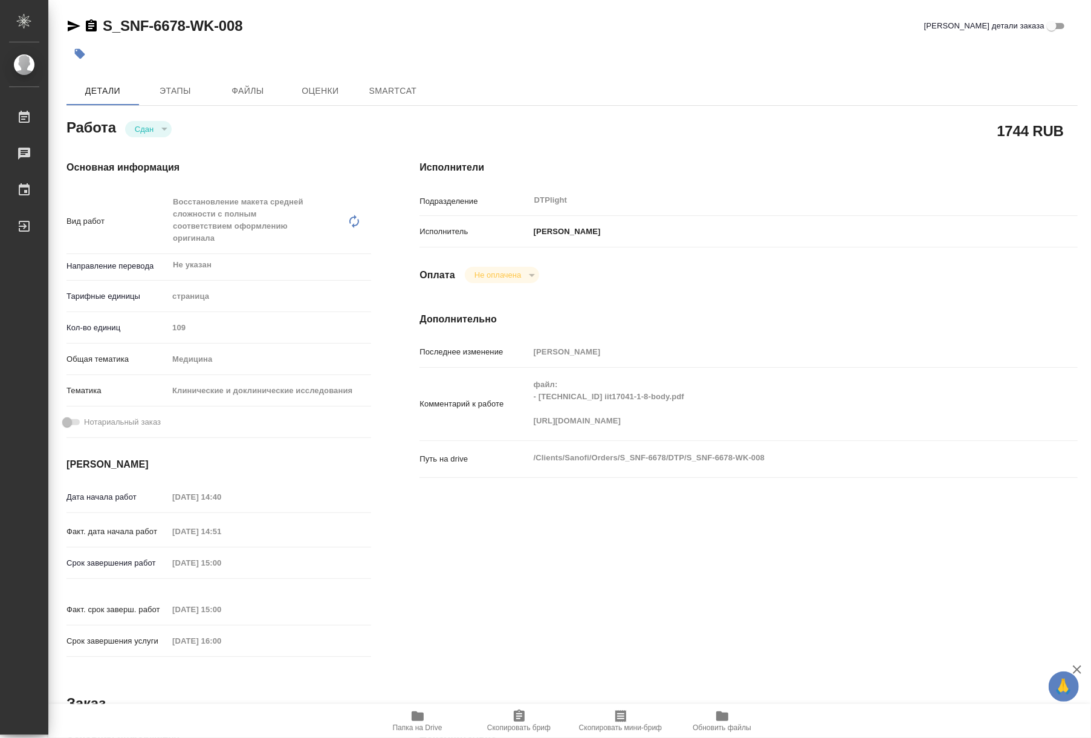
type textarea "x"
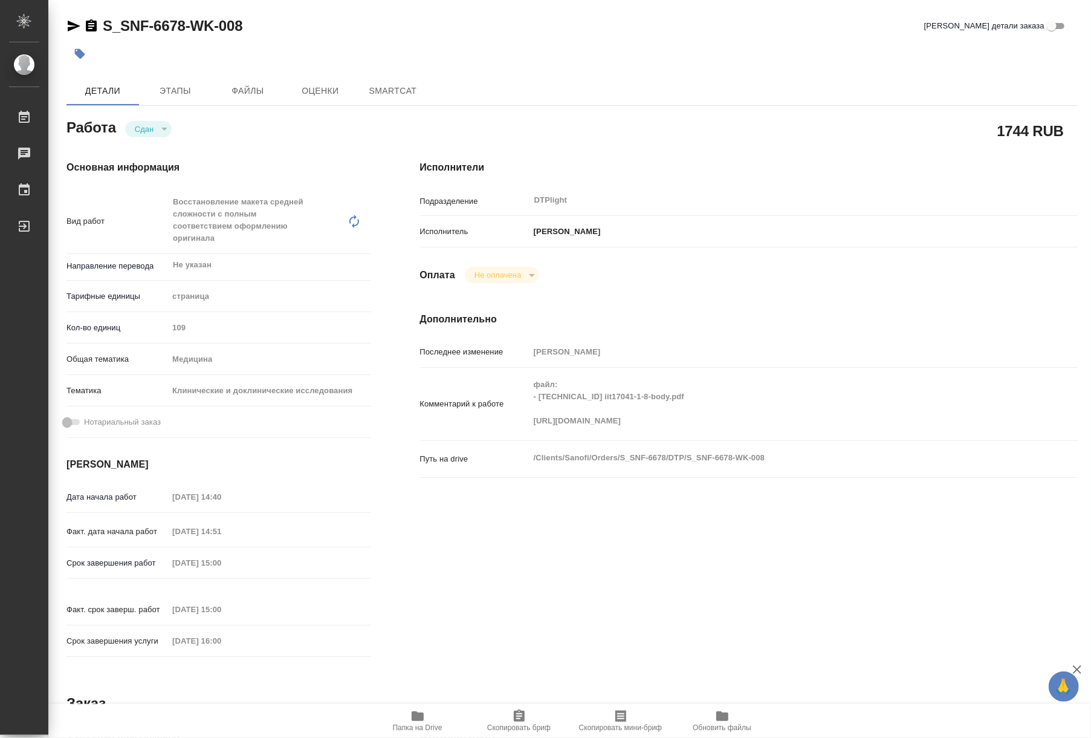
type textarea "x"
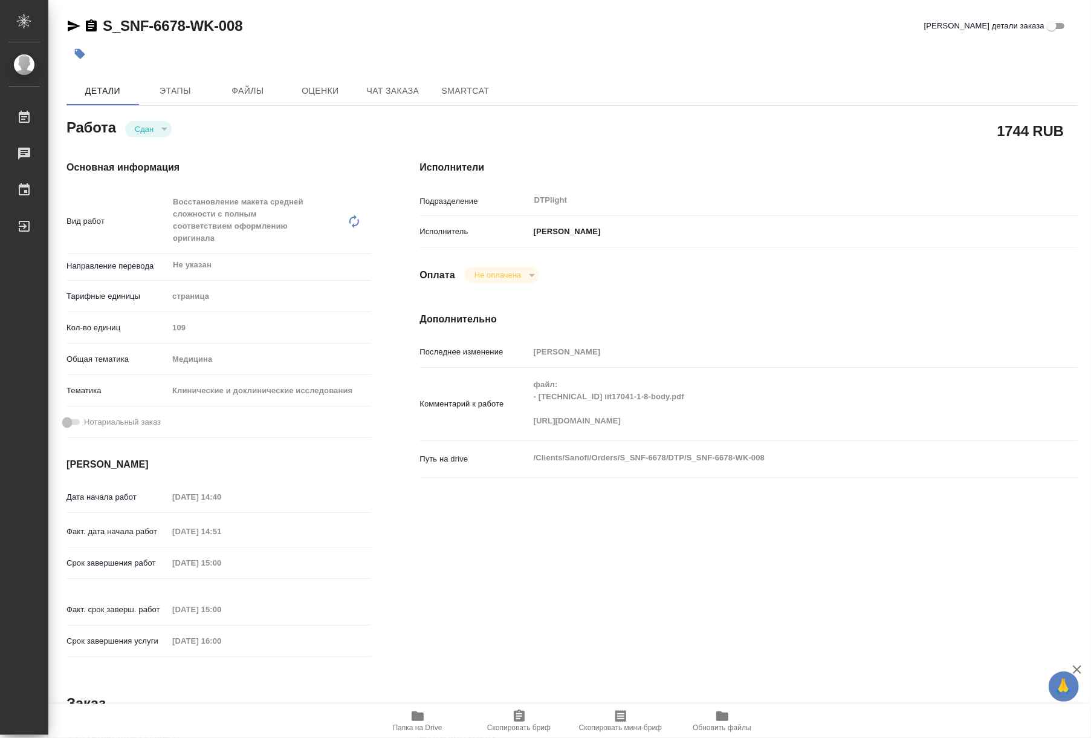
type textarea "x"
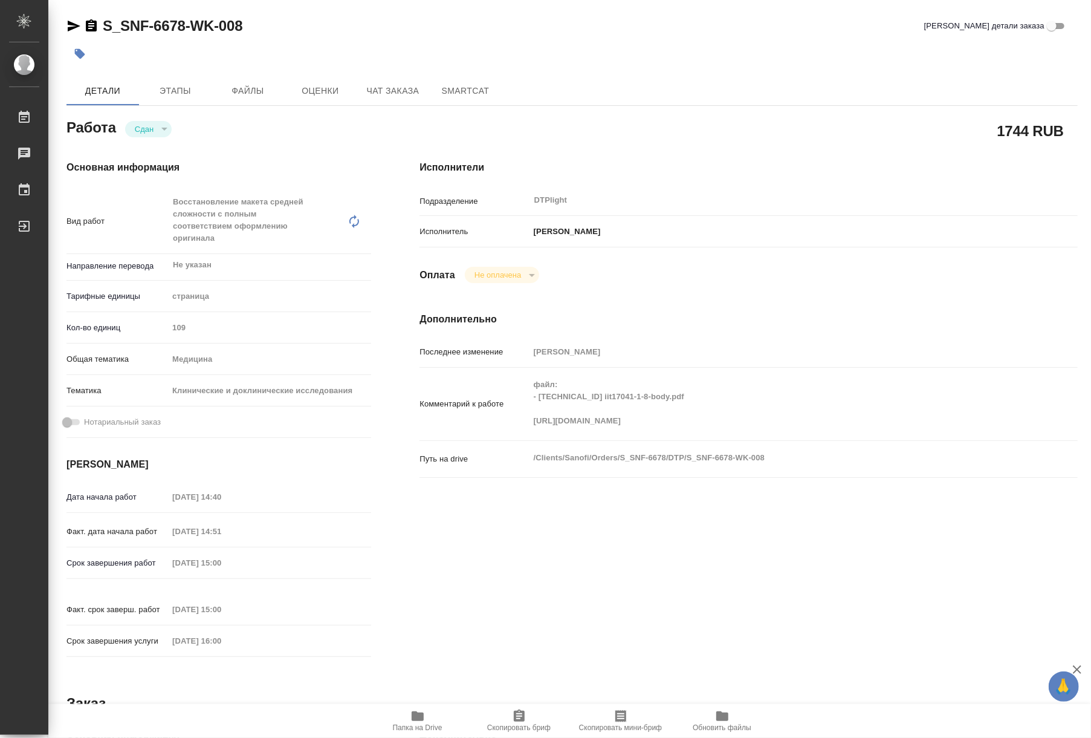
type textarea "x"
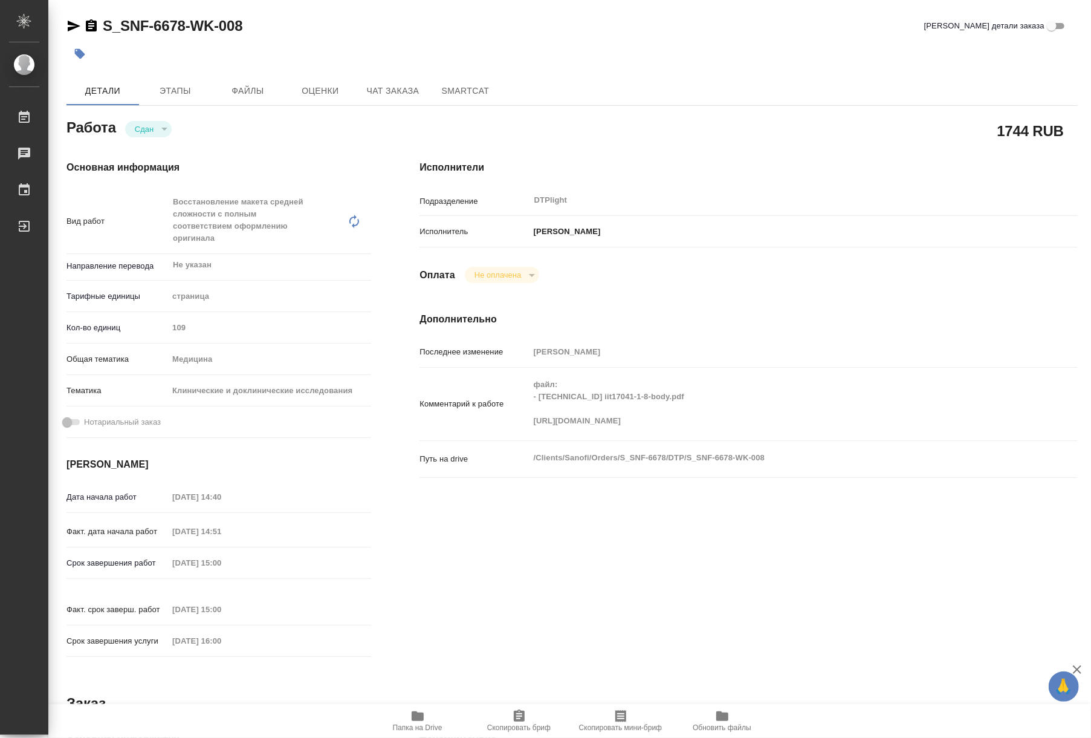
click at [407, 721] on span "Папка на Drive" at bounding box center [417, 720] width 87 height 23
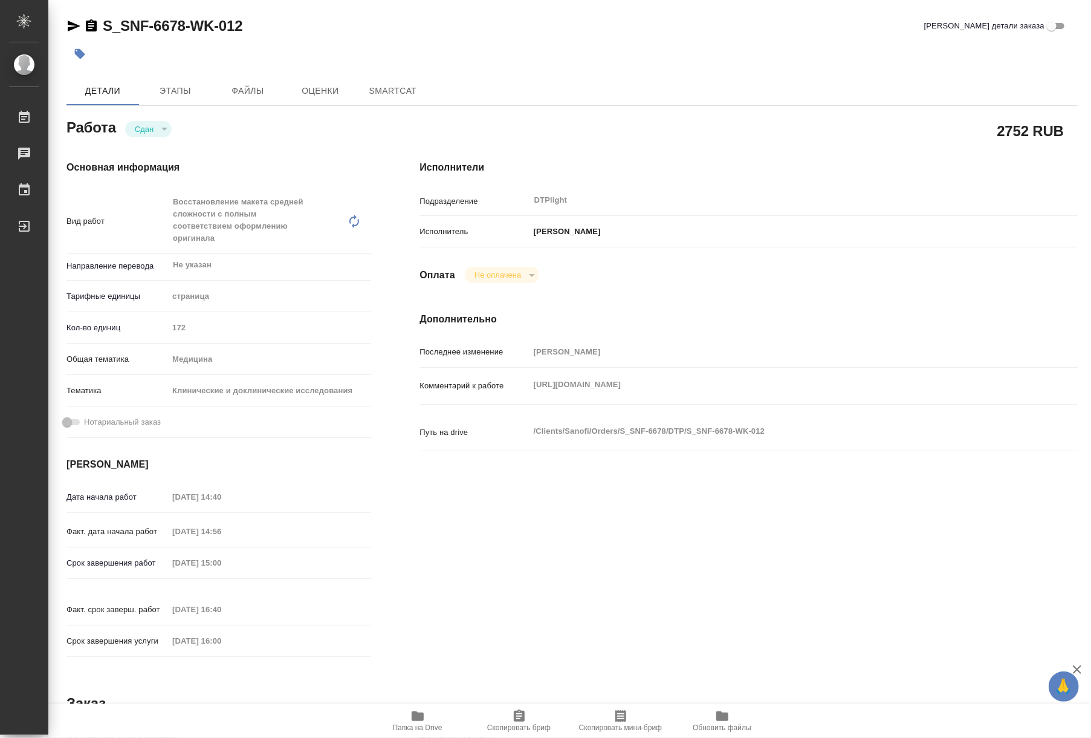
type textarea "x"
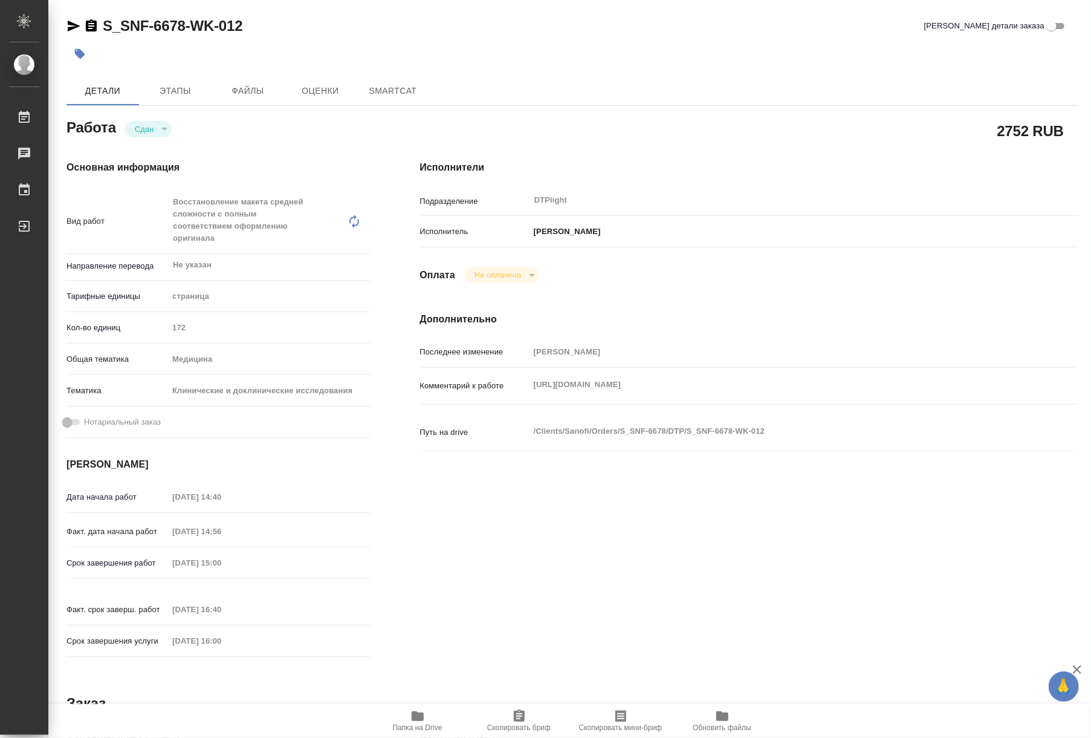
type textarea "x"
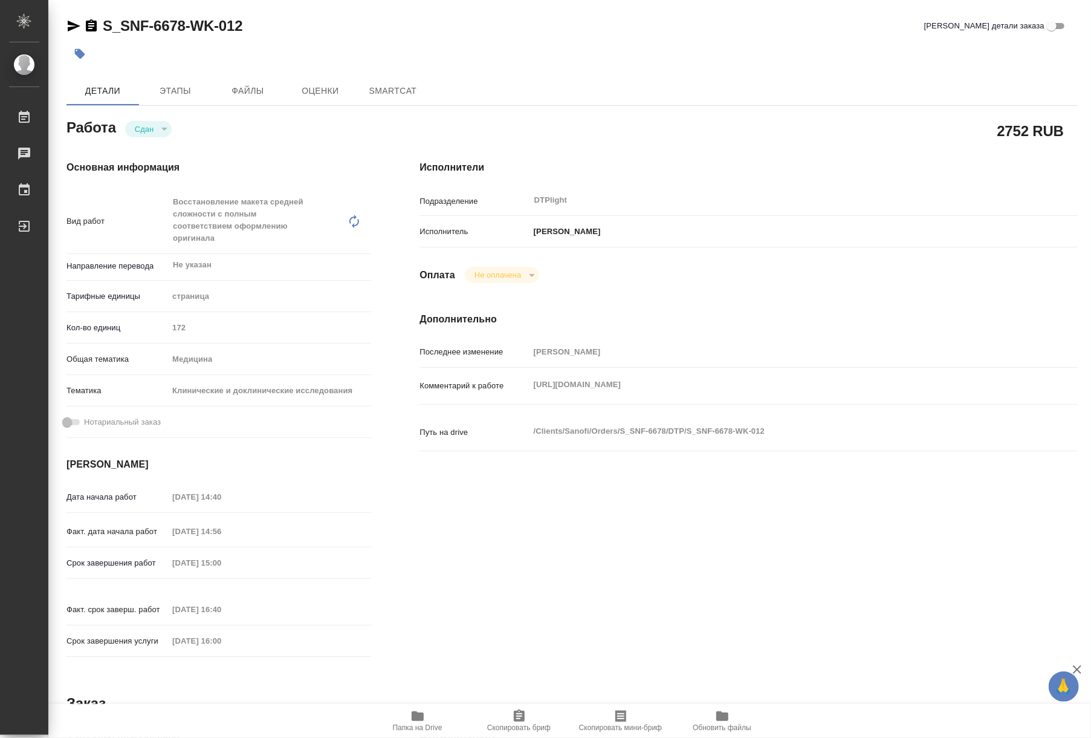
type textarea "x"
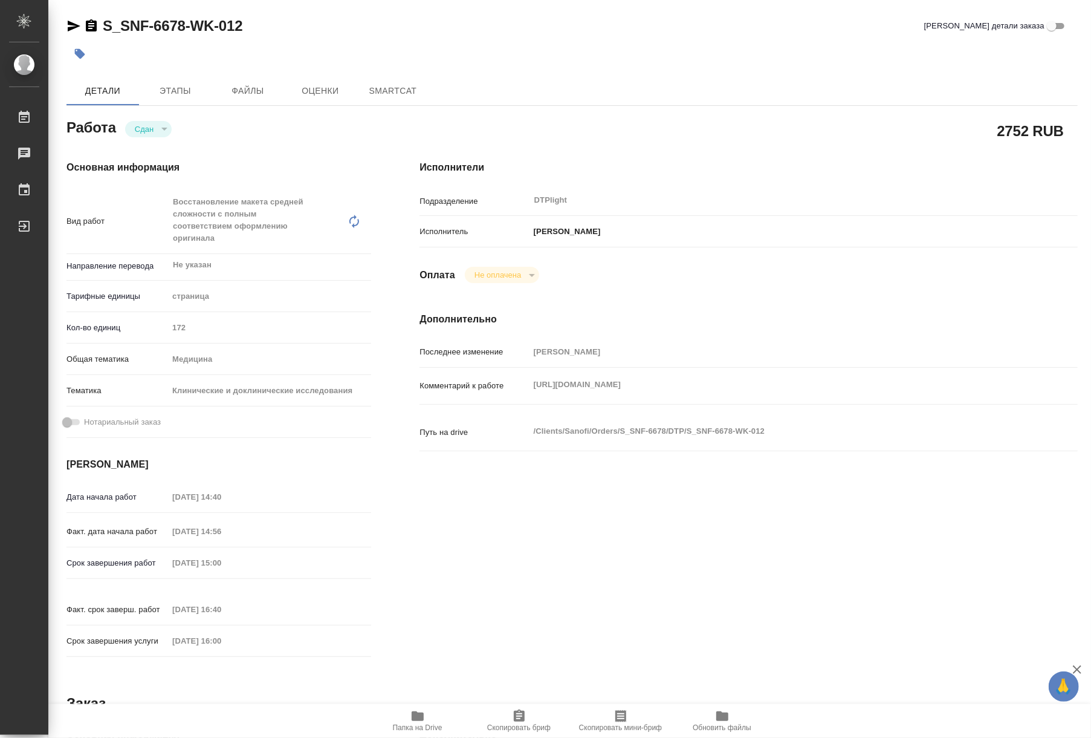
type textarea "x"
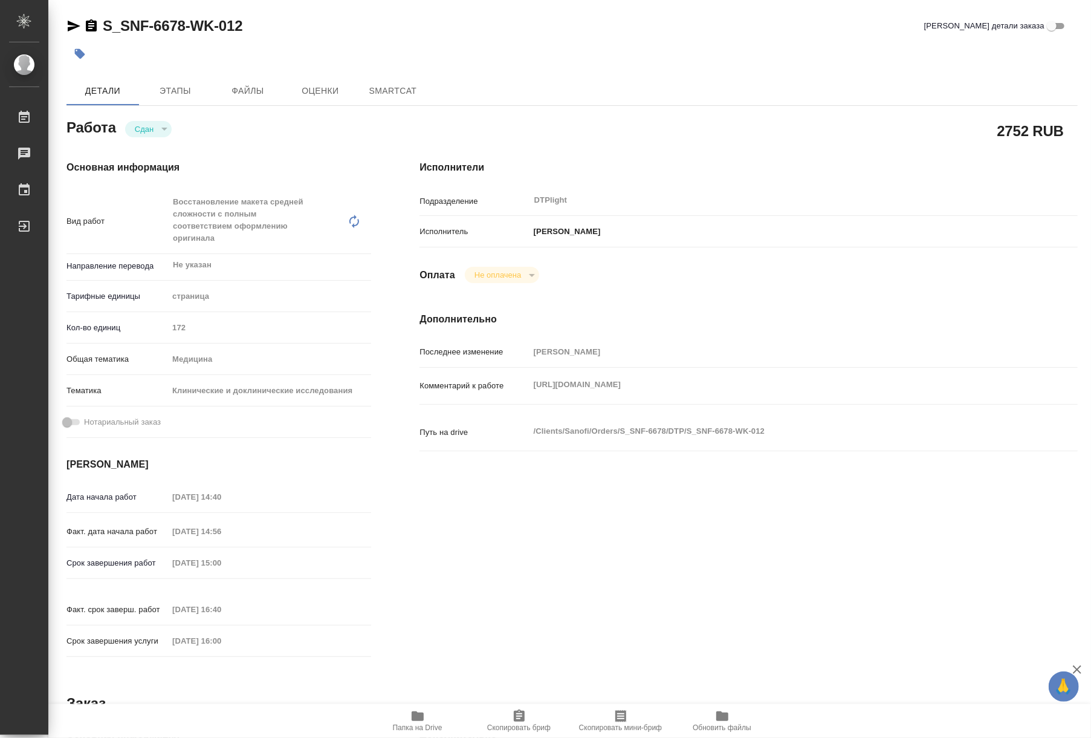
type textarea "x"
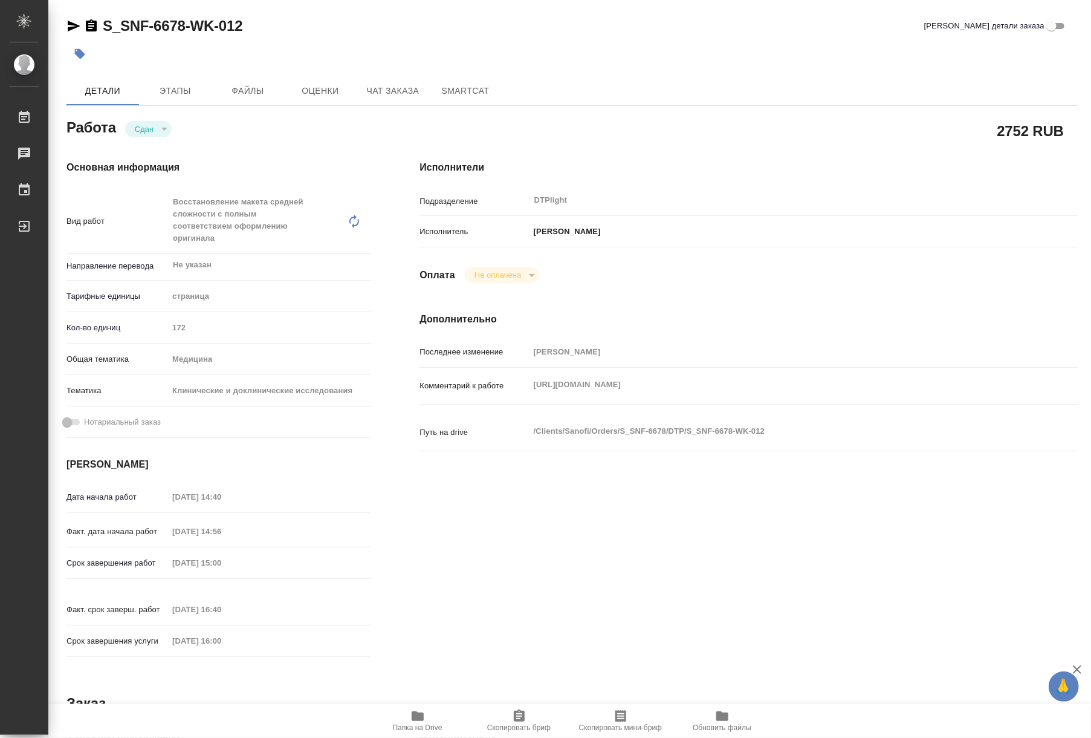
type textarea "x"
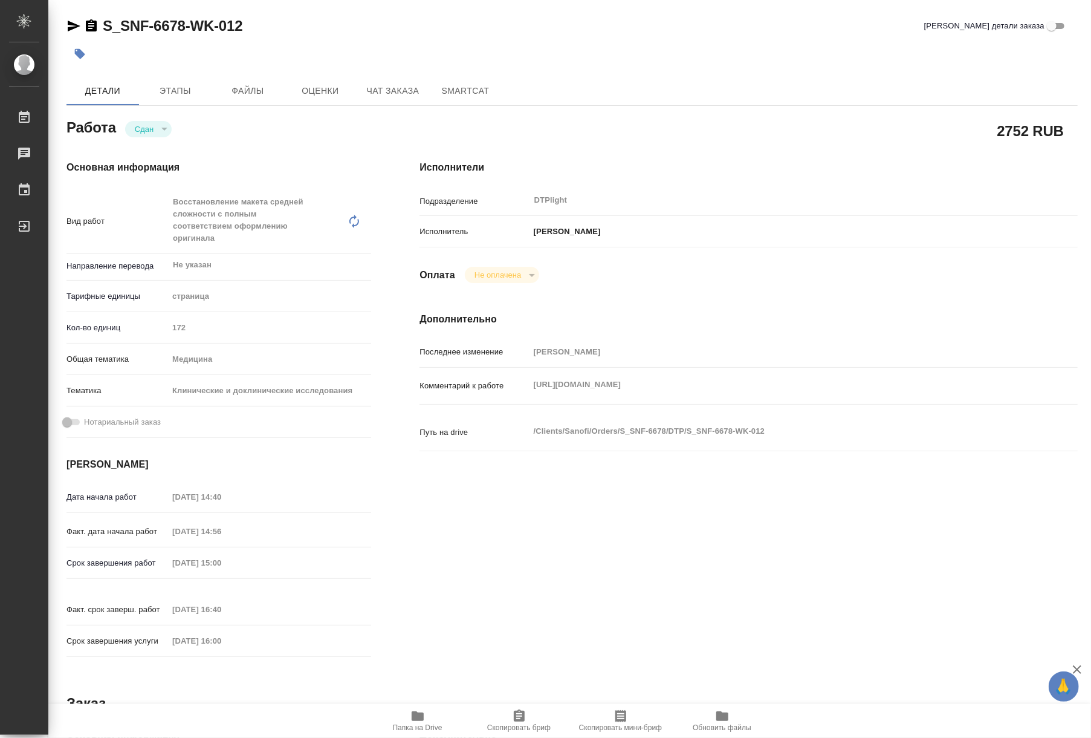
type textarea "x"
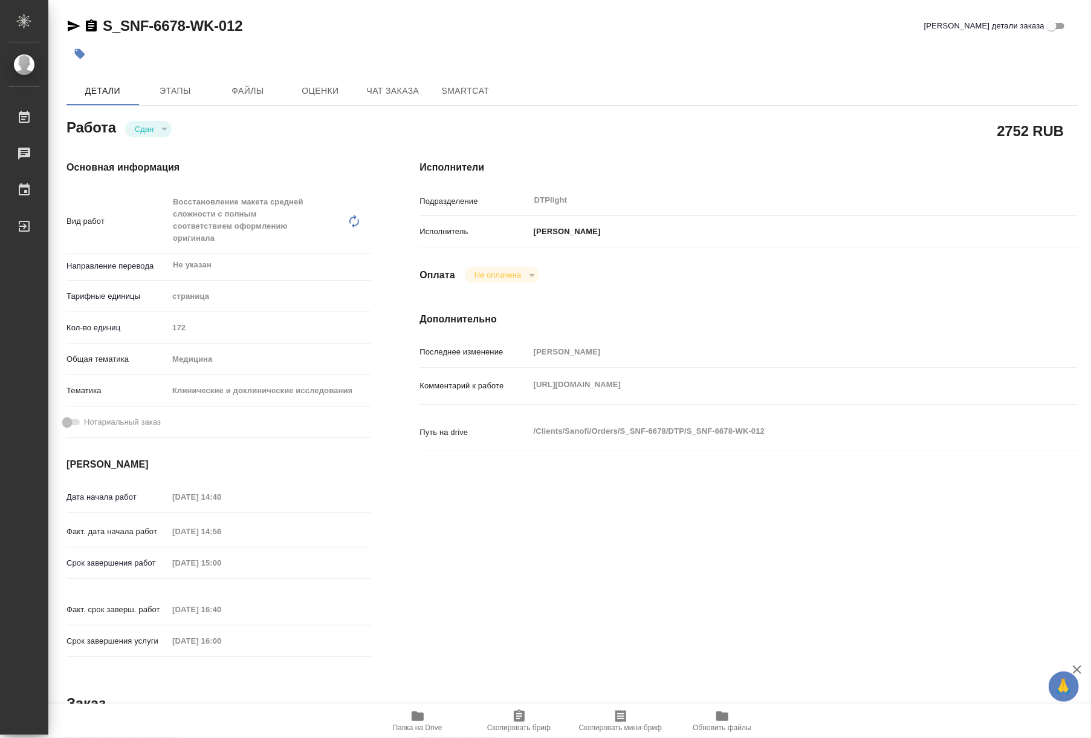
click at [411, 731] on span "Папка на Drive" at bounding box center [418, 727] width 50 height 8
